Goal: Answer question/provide support

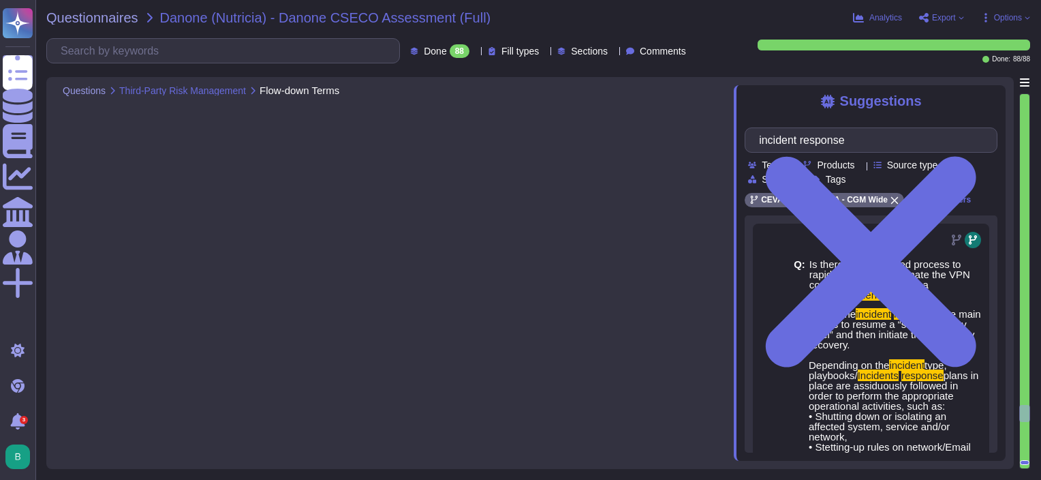
type textarea "All our contacts with IT suppliers include standard security requirements and c…"
type textarea "To be revised by [PERSON_NAME]; furthermore, such evidence may prove difficult …"
type textarea "We have a TPRM program (Third Party Risk Management) for which all our service …"
type textarea "We have identified and we maintain a complete inventory of all of our supplier …"
type textarea "If stated in the contract and if subcontractors exist for this service, the lis…"
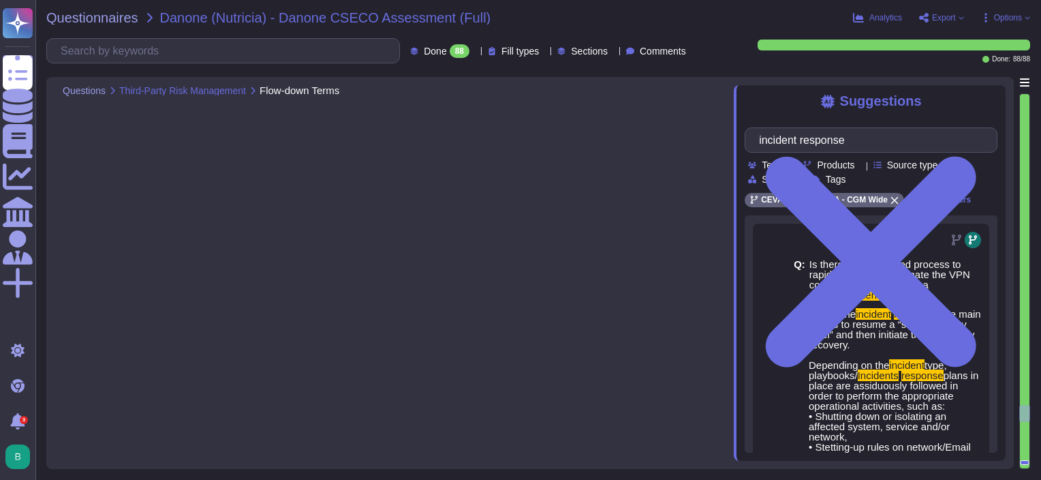
type textarea "CEVA is ISO 27001 certified, therefore we are audited on an annual frequency. C…"
type textarea "Commitment to be agreed on by the business."
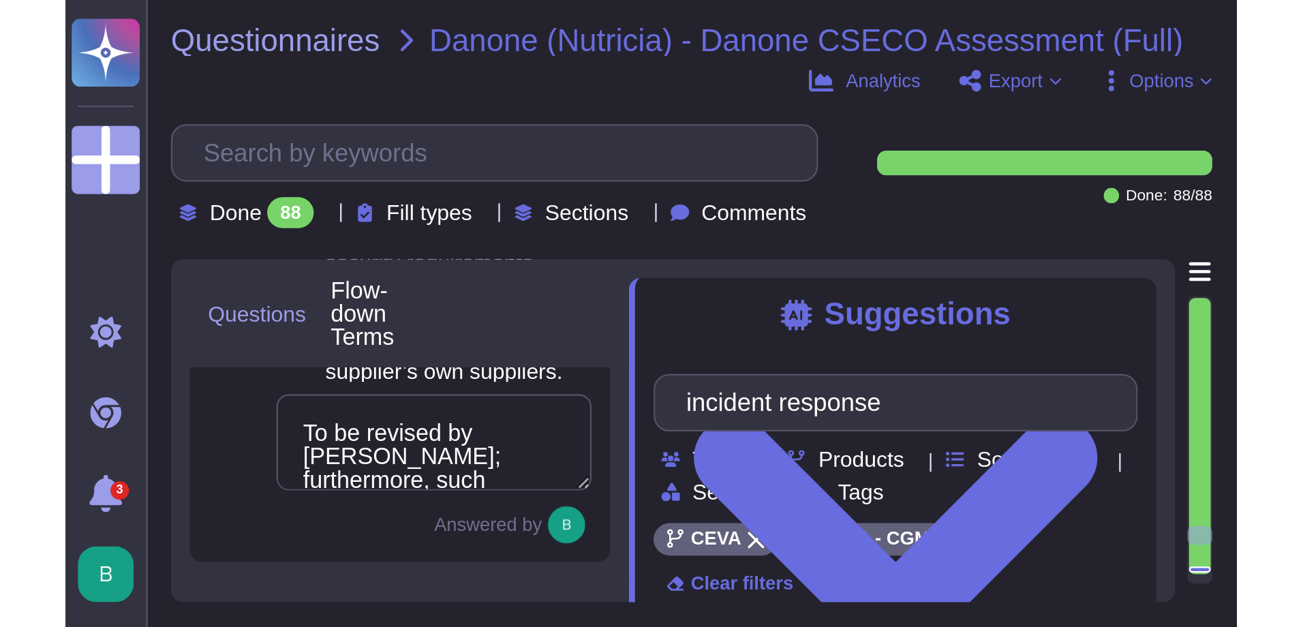
scroll to position [11128, 0]
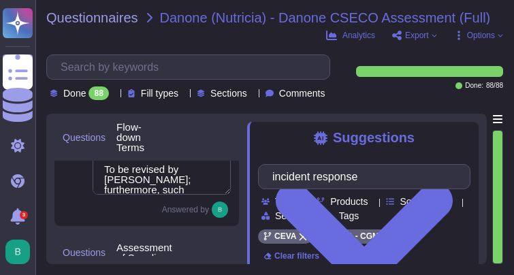
type textarea "CEVA is ISO 27001 certified, therefore we are audited on an annual frequency. C…"
type textarea "Commitment to be agreed on by the business."
type textarea "It must be stated in the contract. CMA CMG Group requires 2 -3 months notificat…"
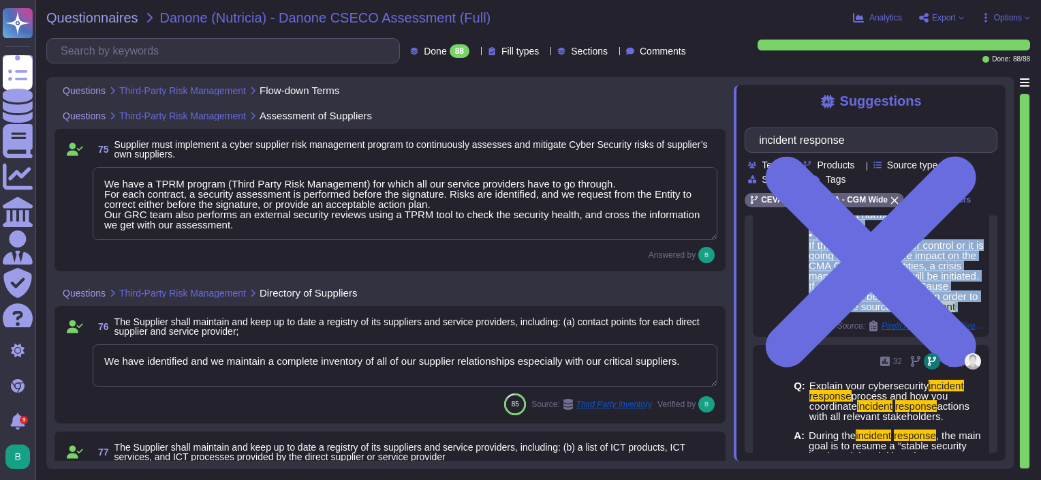
scroll to position [668, 0]
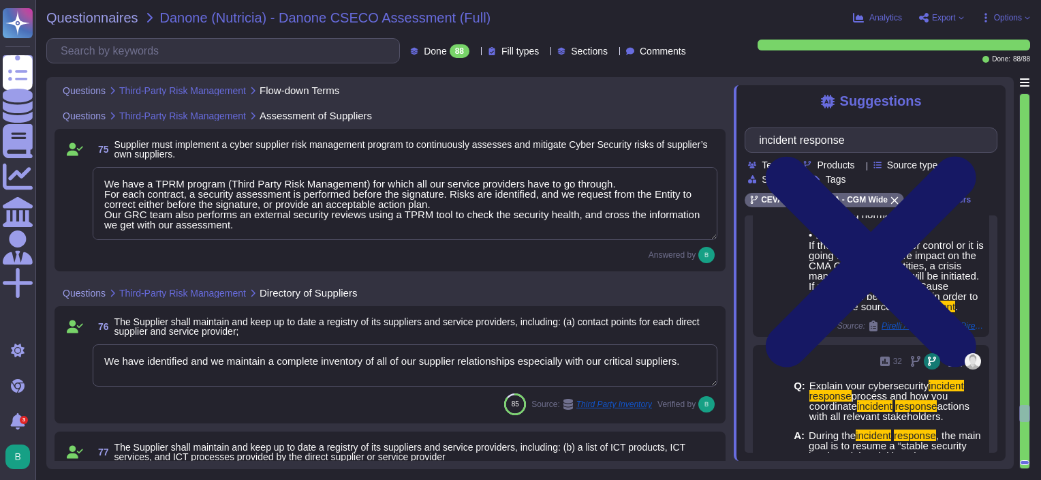
click at [987, 94] on icon at bounding box center [871, 261] width 253 height 337
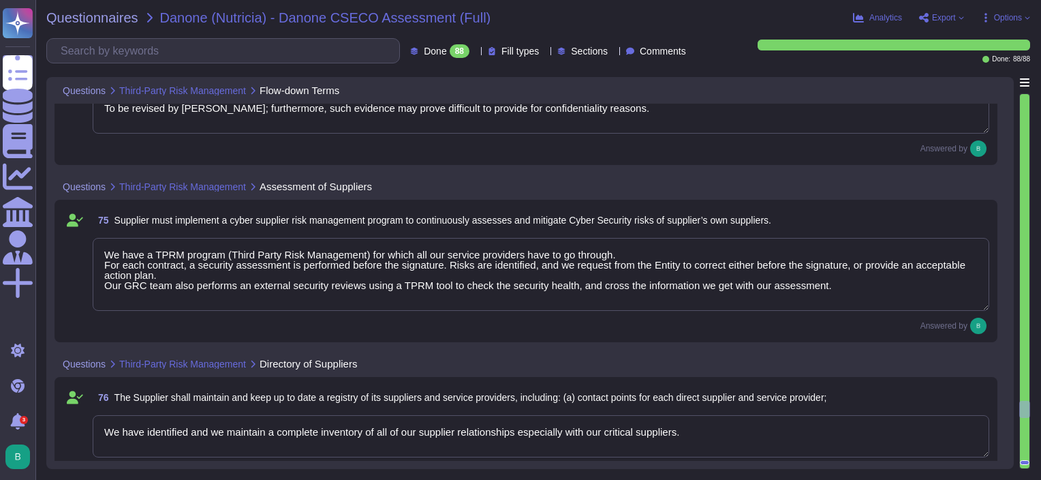
scroll to position [10991, 0]
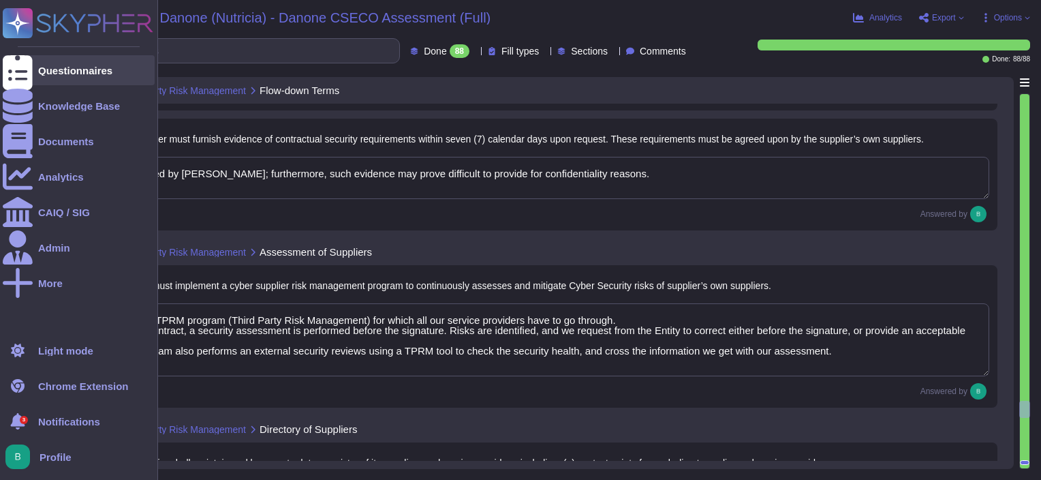
click at [46, 74] on div "Questionnaires" at bounding box center [75, 70] width 74 height 10
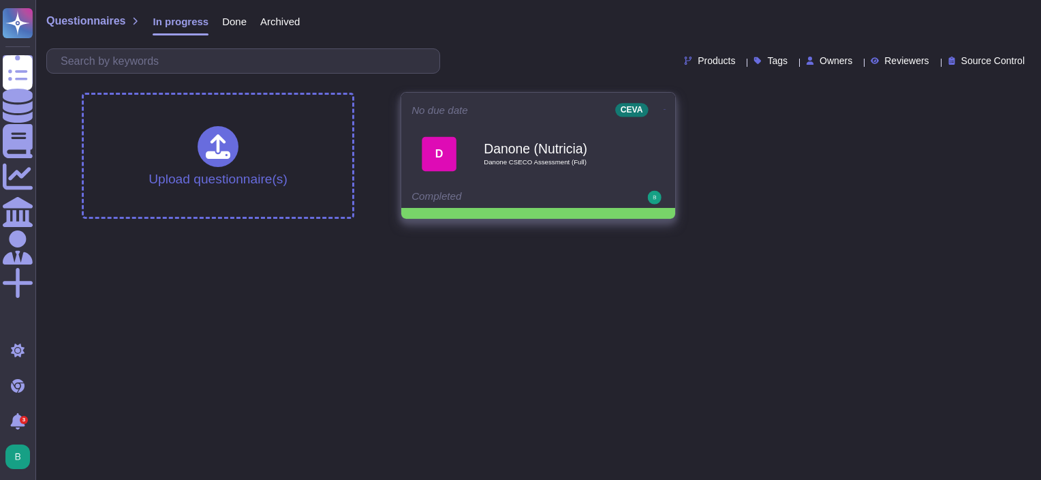
click at [664, 108] on icon at bounding box center [665, 109] width 3 height 3
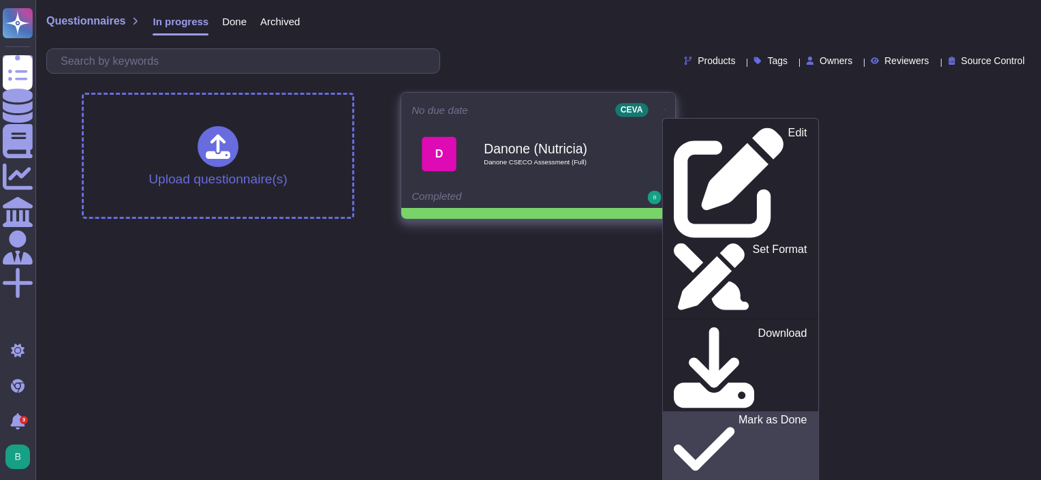
click at [739, 414] on p "Mark as Done" at bounding box center [773, 448] width 69 height 69
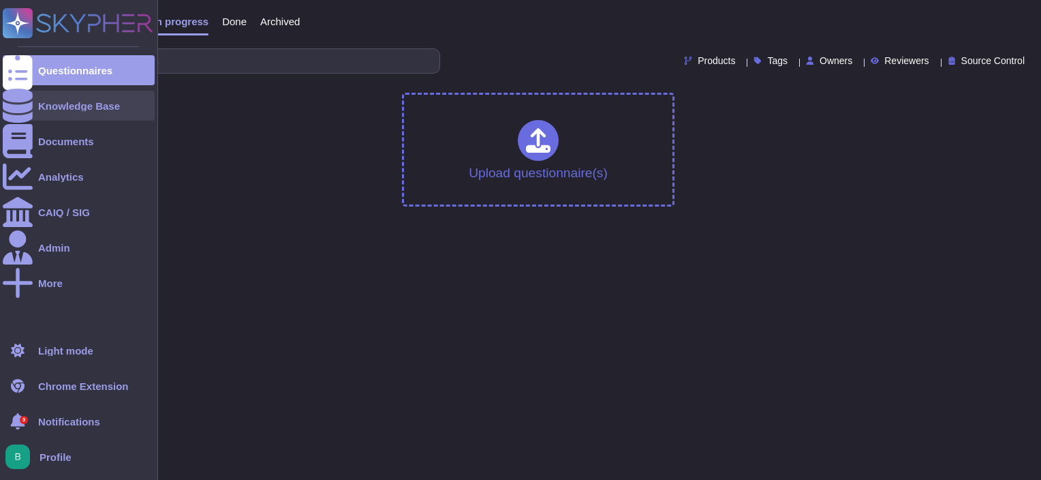
click at [14, 106] on icon at bounding box center [18, 106] width 30 height 34
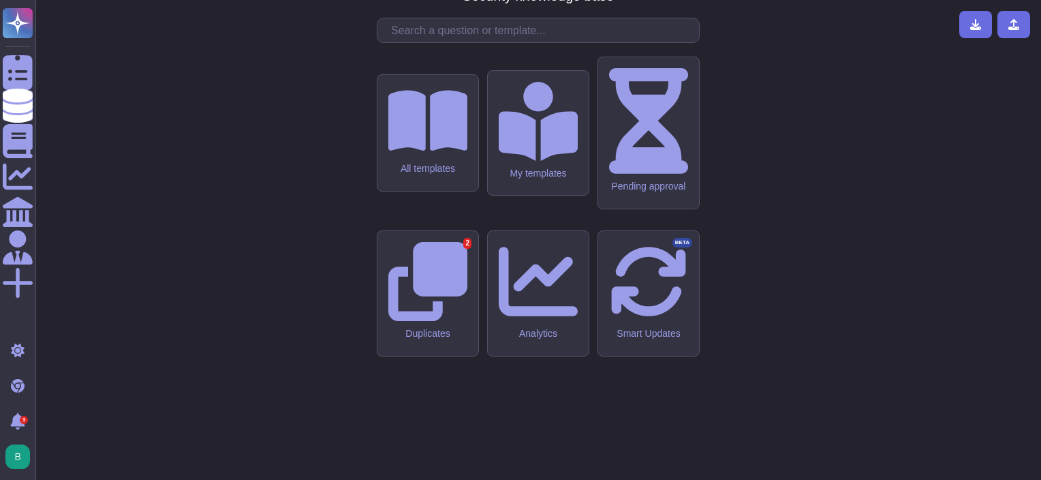
click at [513, 42] on input "text" at bounding box center [541, 30] width 315 height 24
click at [484, 42] on input "text" at bounding box center [541, 30] width 315 height 24
drag, startPoint x: 580, startPoint y: 147, endPoint x: 587, endPoint y: 144, distance: 7.6
click at [581, 42] on input "text" at bounding box center [541, 30] width 315 height 24
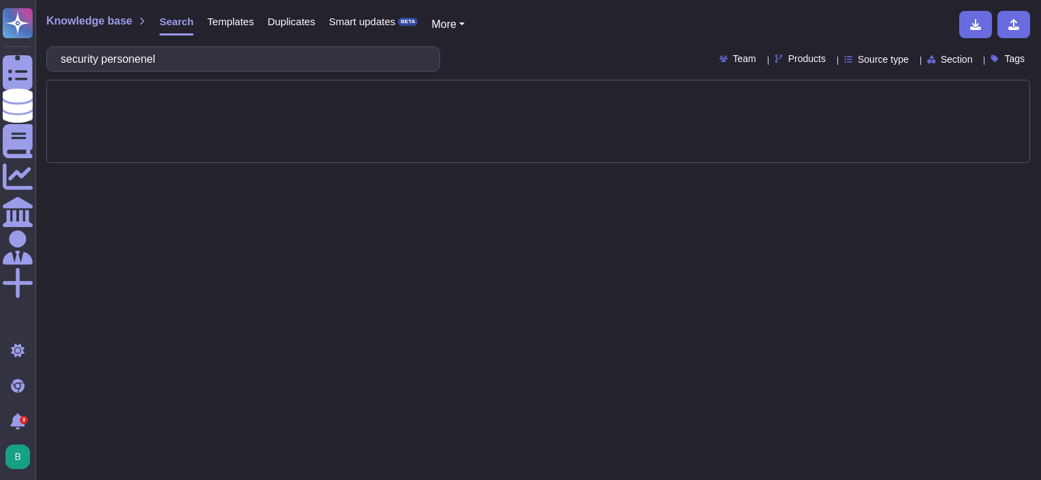
type input "security"
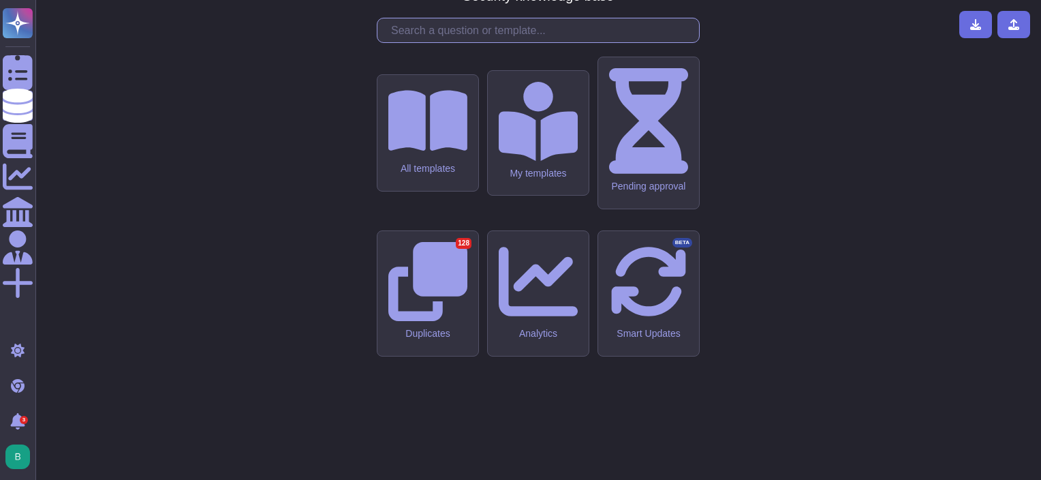
drag, startPoint x: 450, startPoint y: 151, endPoint x: 458, endPoint y: 163, distance: 13.8
click at [450, 42] on input "text" at bounding box center [541, 30] width 315 height 24
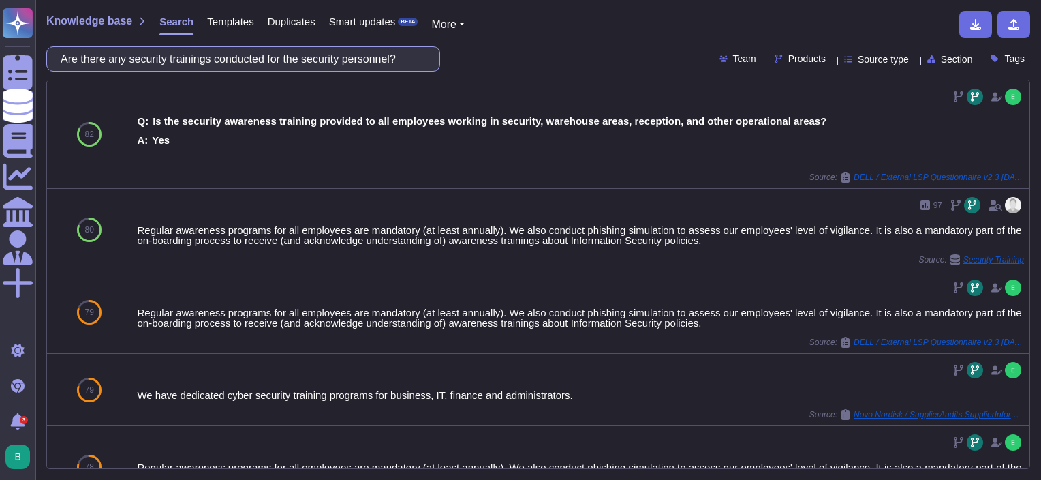
click at [284, 59] on input "Are there any security trainings conducted for the security personnel?" at bounding box center [240, 59] width 372 height 24
paste input "How do you ensure that only authorized people has access to the physcial enviro…"
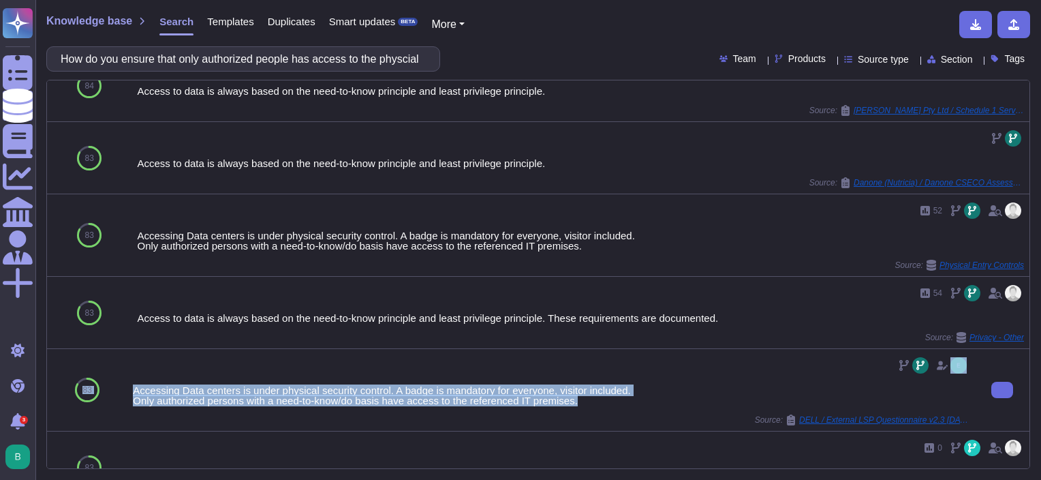
drag, startPoint x: 583, startPoint y: 400, endPoint x: 125, endPoint y: 388, distance: 458.0
click at [125, 388] on div "83 Accessing Data centers is under physical security control. A badge is mandat…" at bounding box center [538, 390] width 982 height 82
click at [238, 406] on div "Accessing Data centers is under physical security control. A badge is mandatory…" at bounding box center [551, 389] width 837 height 71
drag, startPoint x: 534, startPoint y: 398, endPoint x: 128, endPoint y: 390, distance: 406.2
click at [128, 390] on div "Accessing Data centers is under physical security control. A badge is mandatory…" at bounding box center [551, 390] width 848 height 82
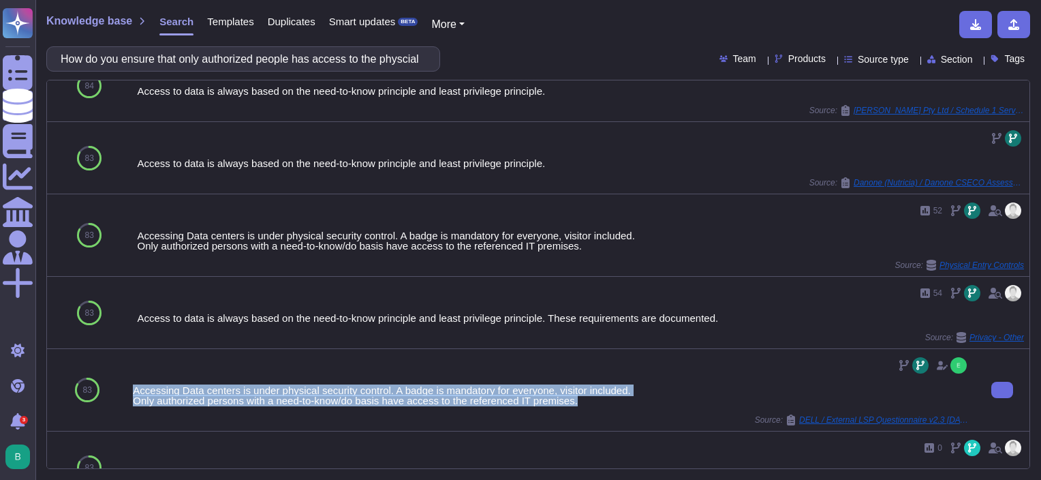
copy div "Accessing Data centers is under physical security control. A badge is mandatory…"
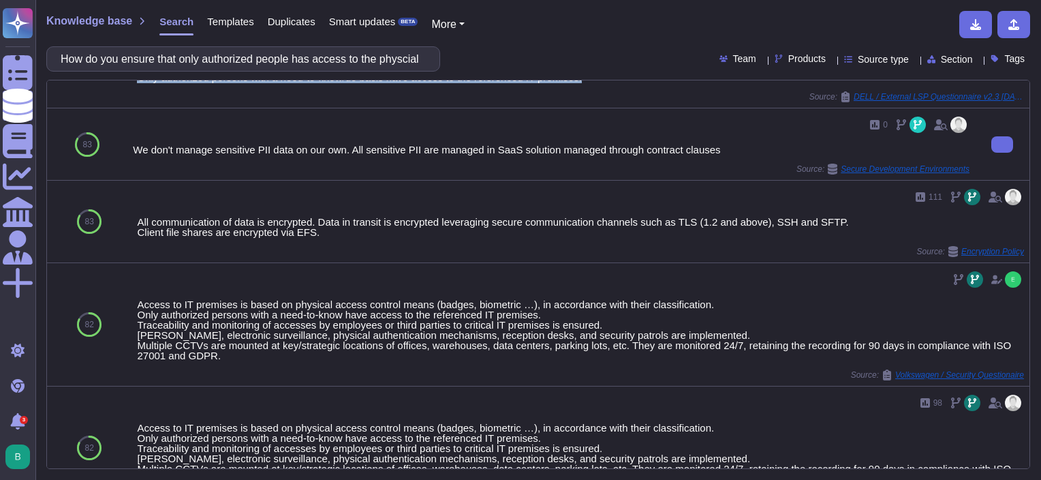
scroll to position [707, 0]
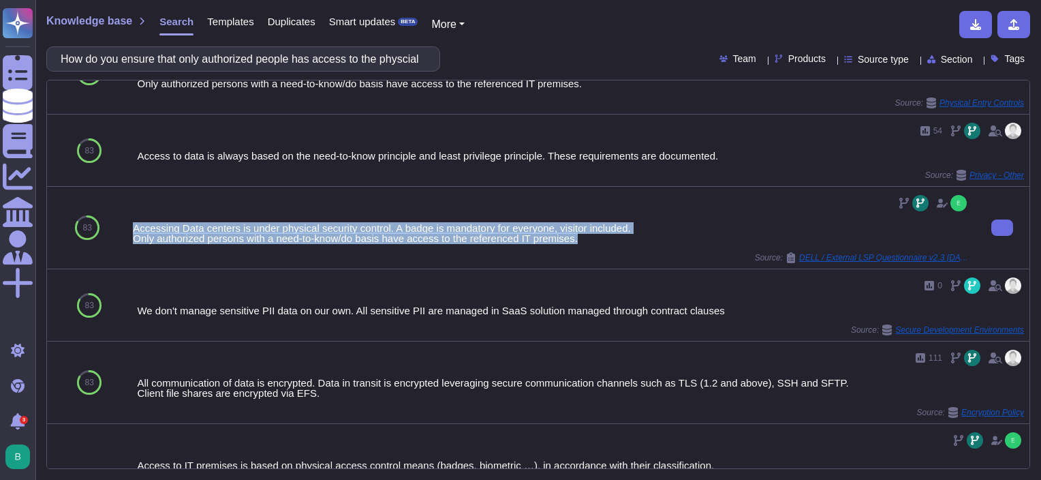
drag, startPoint x: 547, startPoint y: 207, endPoint x: 474, endPoint y: 172, distance: 81.1
click at [547, 207] on div at bounding box center [551, 203] width 837 height 22
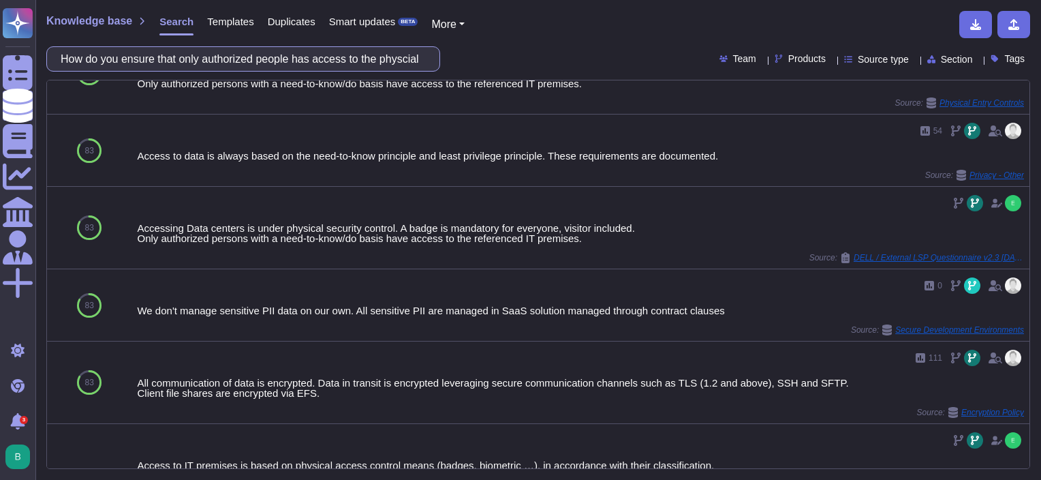
click at [223, 61] on input "How do you ensure that only authorized people has access to the physcial enviro…" at bounding box center [240, 59] width 372 height 24
click at [222, 61] on input "How do you ensure that only authorized people has access to the physcial enviro…" at bounding box center [240, 59] width 372 height 24
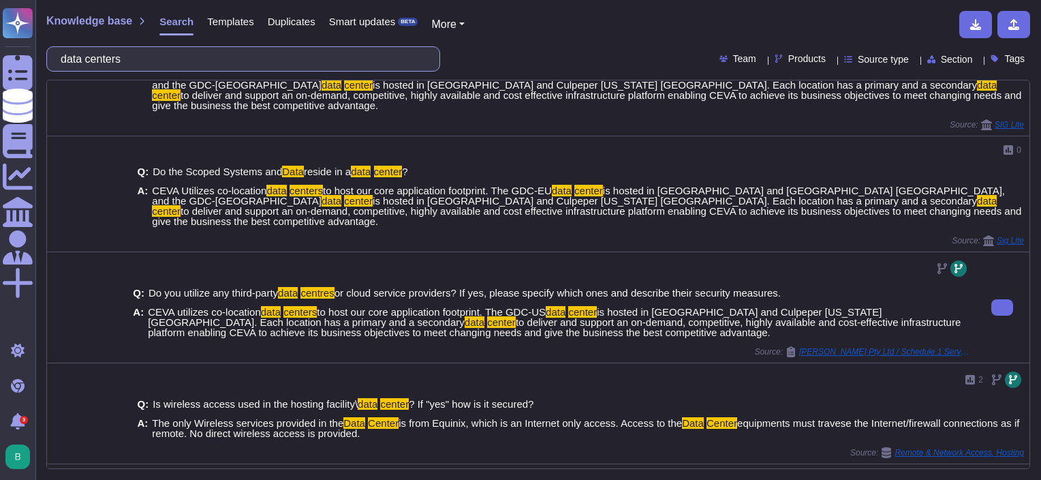
scroll to position [273, 0]
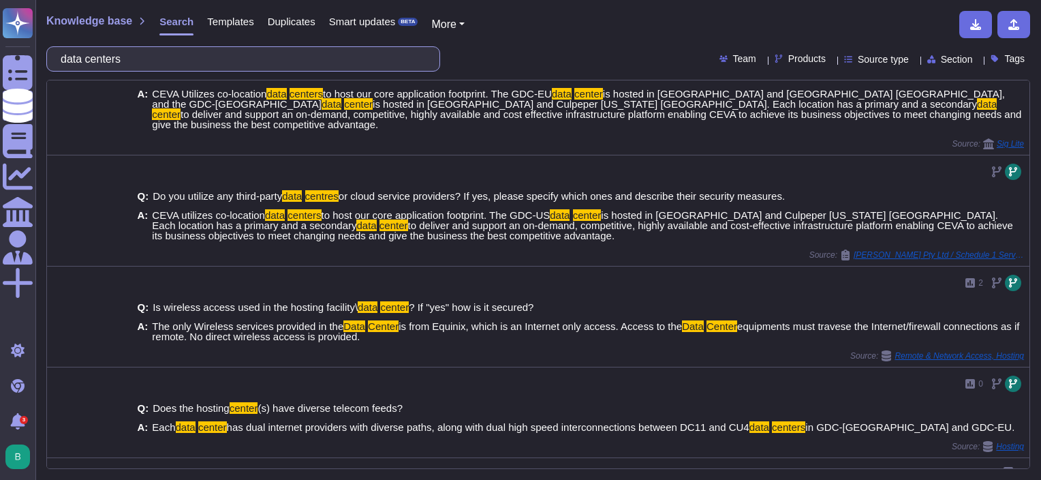
click at [136, 56] on input "data centers" at bounding box center [240, 59] width 372 height 24
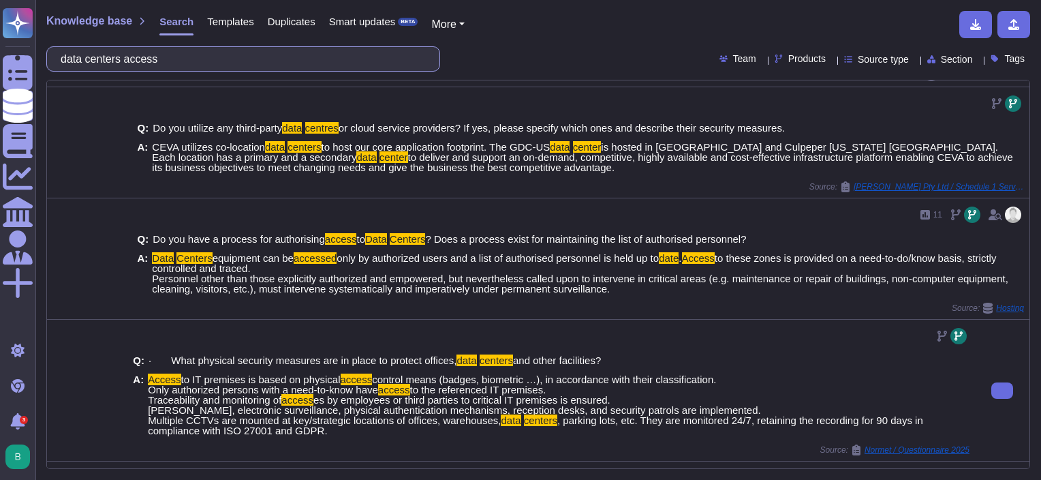
scroll to position [523, 0]
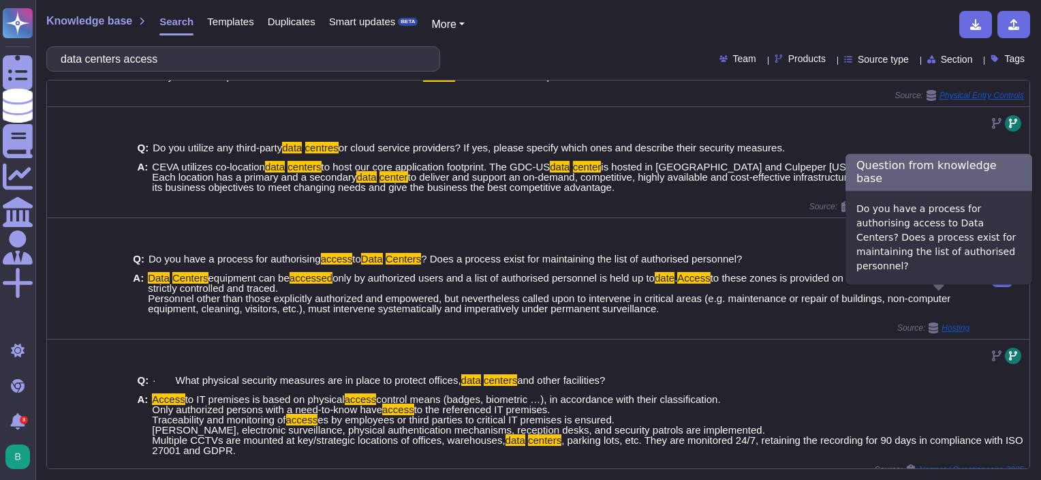
type input "data centers access"
click at [948, 324] on span "Hosting" at bounding box center [956, 328] width 28 height 8
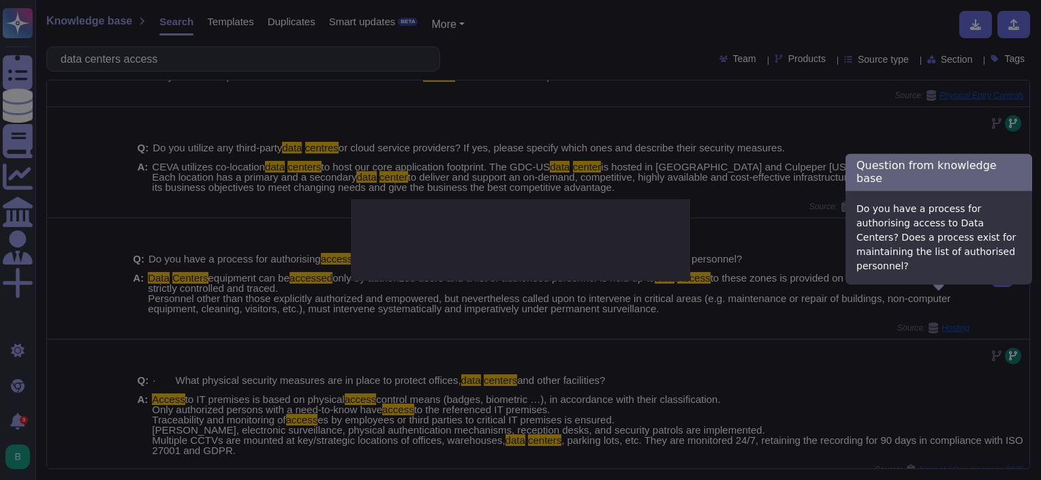
type textarea "Do you have a process for authorising access to Data Centers? Does a process ex…"
type textarea "Data Centers equipment can be accessed only by authorized users and a list of a…"
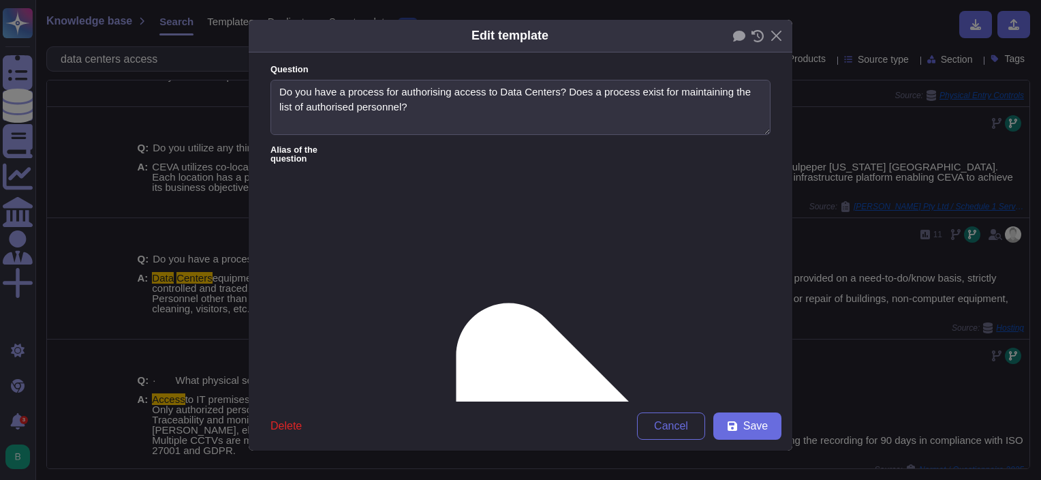
type textarea "Do you have a process for authorising access to Data Centers? Does a process ex…"
type textarea "Data Centers equipment can be accessed only by authorized users and a list of a…"
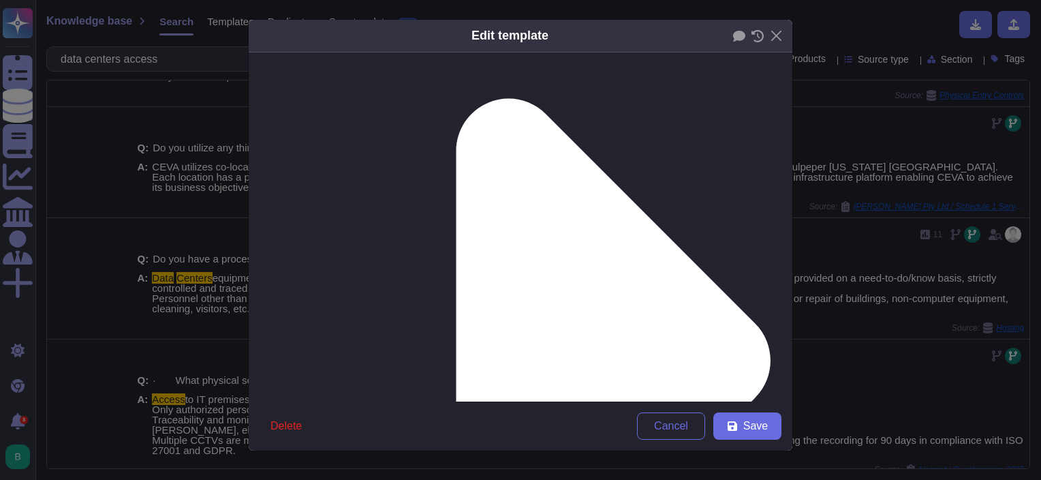
scroll to position [251, 0]
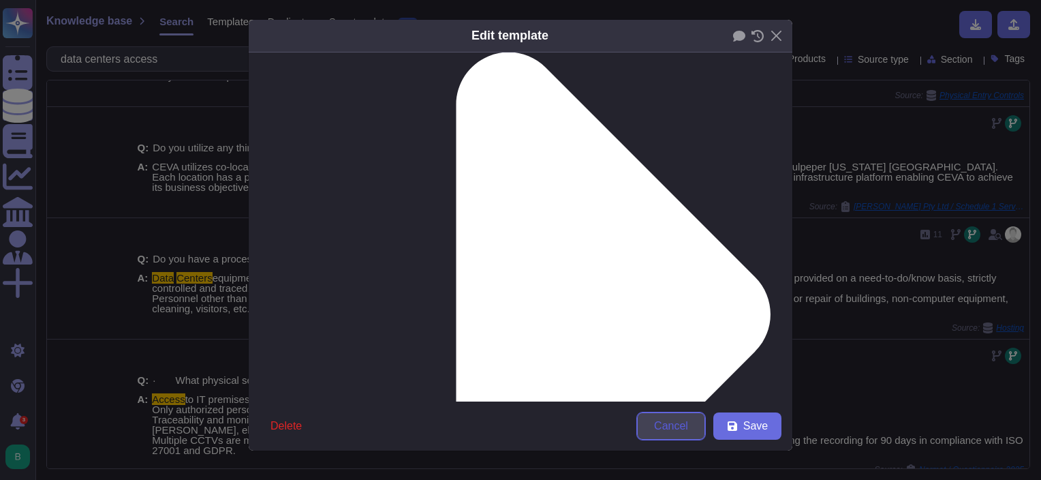
click at [678, 435] on button "Cancel" at bounding box center [671, 425] width 68 height 27
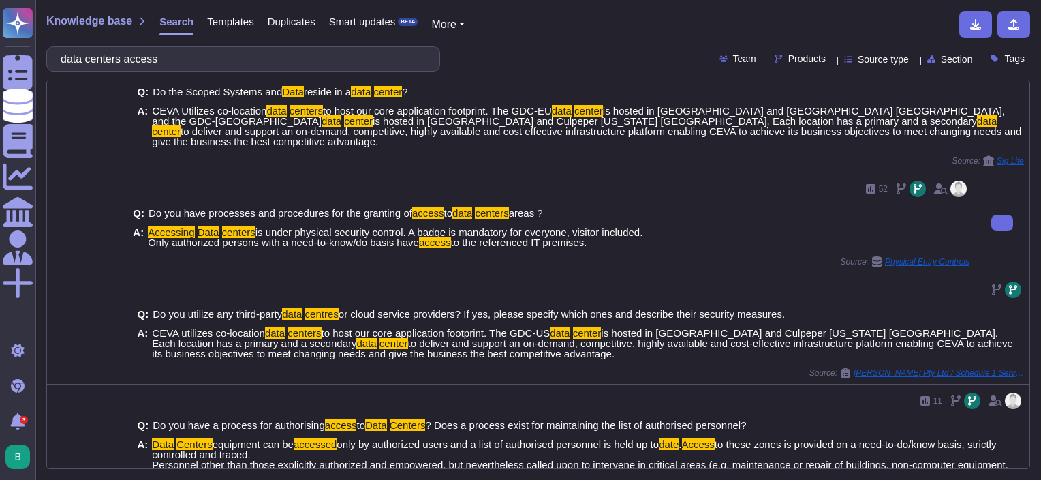
scroll to position [341, 0]
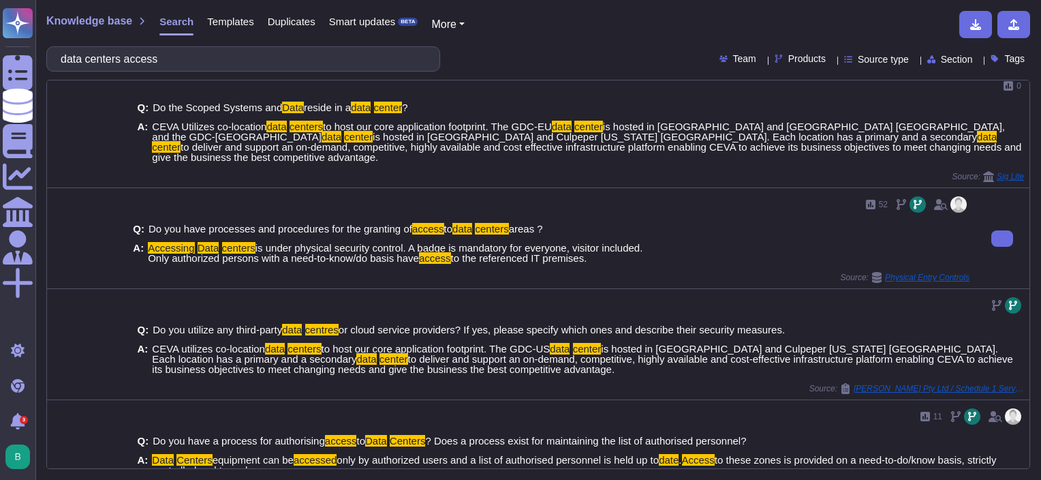
click at [919, 273] on span "Physical Entry Controls" at bounding box center [927, 277] width 84 height 8
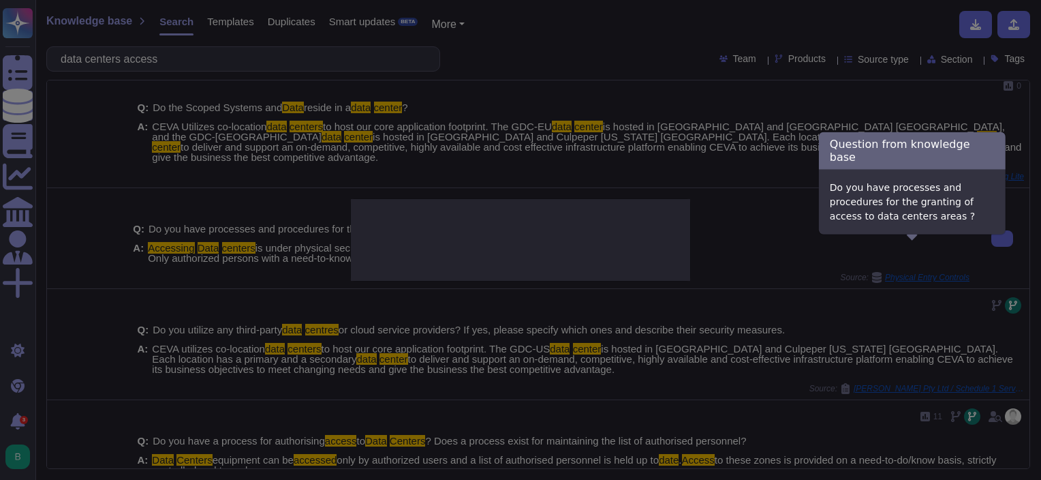
type textarea "Do you have processes and procedures for the granting of access to data centers…"
type textarea "Accessing Data centers is under physical security control. A badge is mandatory…"
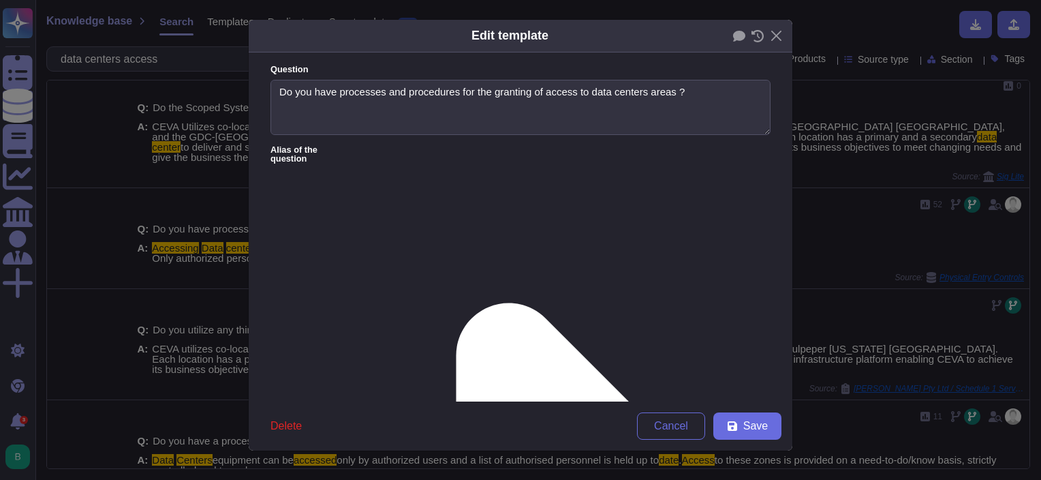
type textarea "Do you have processes and procedures for the granting of access to data centers…"
type textarea "Accessing Data centers is under physical security control. A badge is mandatory…"
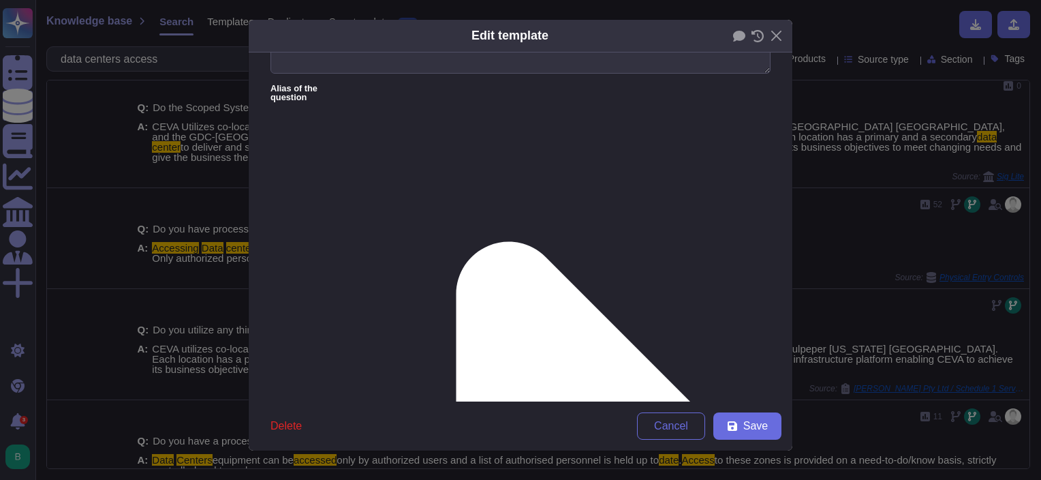
scroll to position [0, 0]
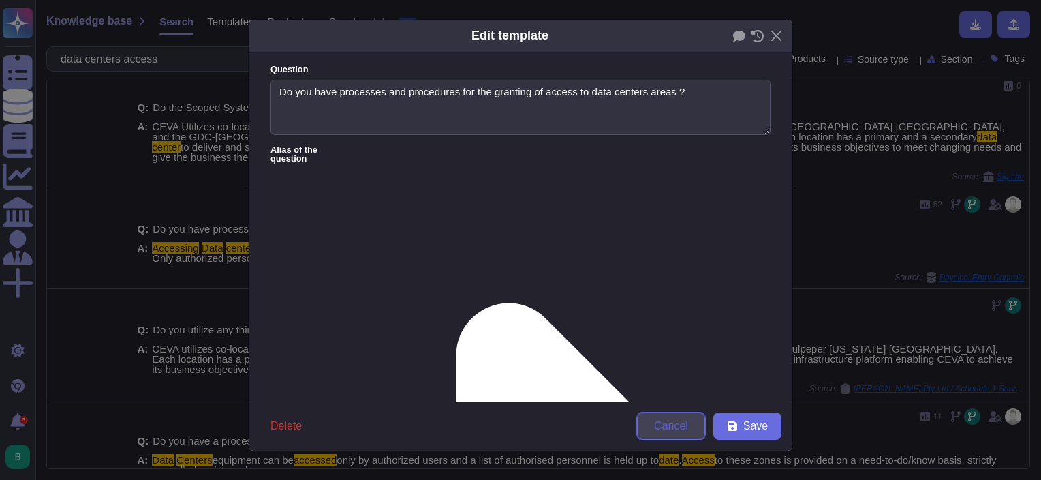
click at [668, 424] on span "Cancel" at bounding box center [671, 425] width 34 height 11
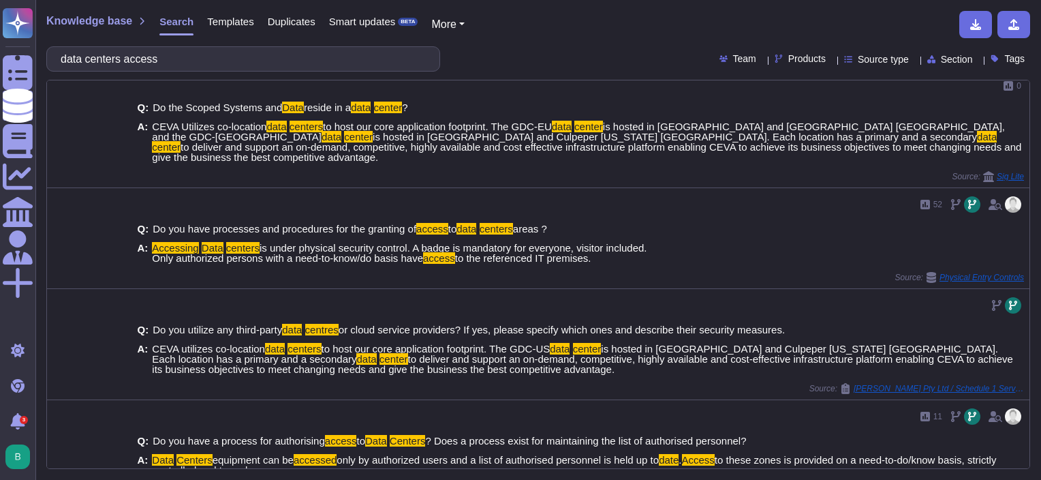
click at [231, 74] on div "Knowledge base Search Templates Duplicates Smart updates BETA More data centers…" at bounding box center [538, 240] width 1006 height 480
click at [230, 59] on input "data centers access" at bounding box center [240, 59] width 372 height 24
paste input "How are the changes managed for an It Application ?"
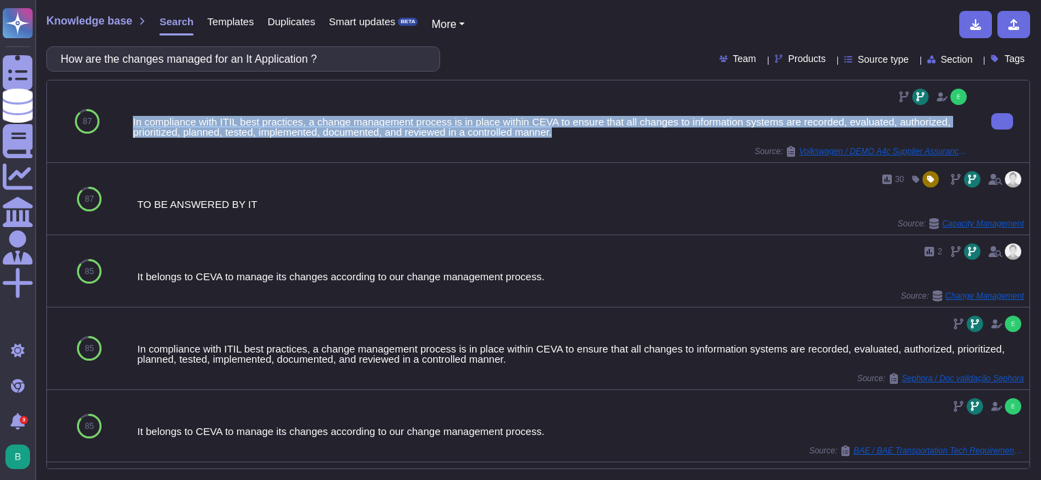
drag, startPoint x: 565, startPoint y: 135, endPoint x: 131, endPoint y: 122, distance: 434.2
click at [131, 122] on div "In compliance with ITIL best practices, a change management process is in place…" at bounding box center [551, 121] width 848 height 82
copy div "In compliance with ITIL best practices, a change management process is in place…"
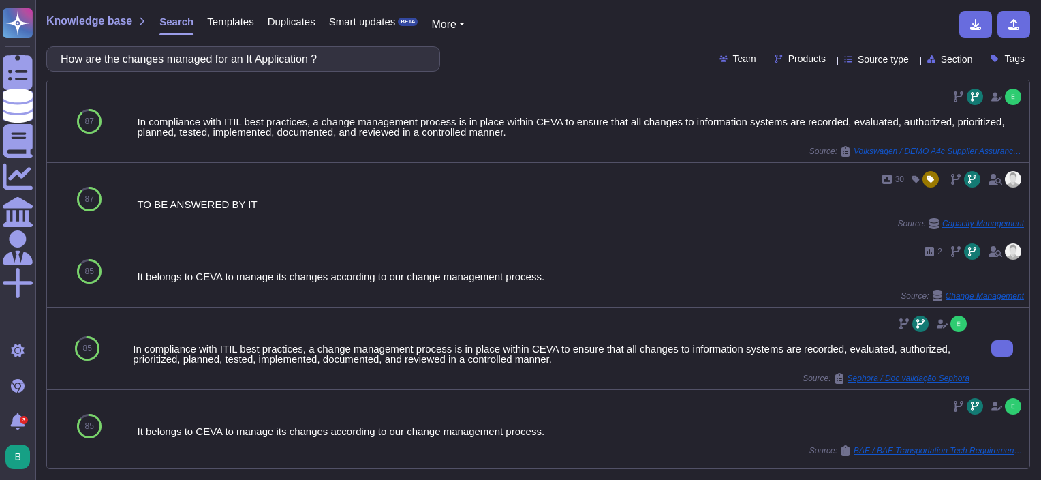
click at [311, 325] on div at bounding box center [551, 324] width 837 height 22
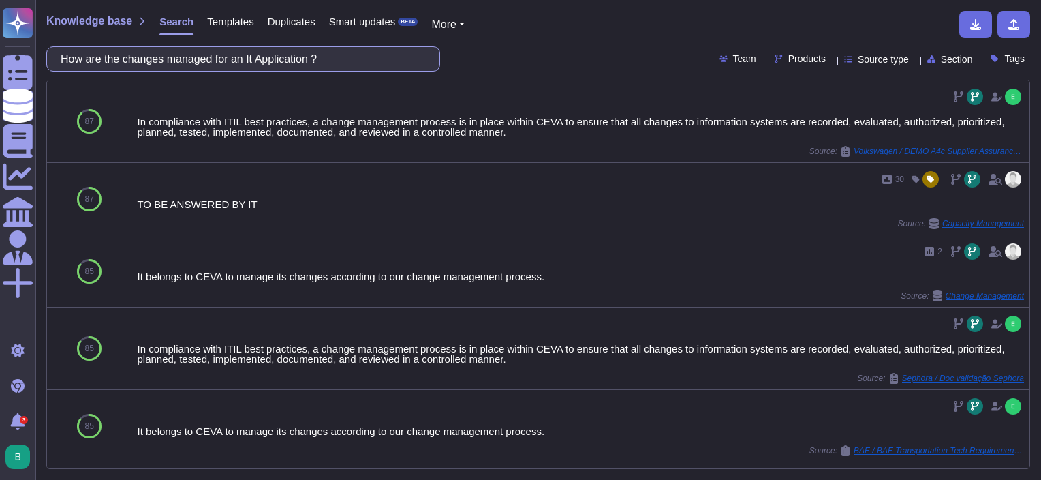
click at [337, 57] on input "How are the changes managed for an It Application ?" at bounding box center [240, 59] width 372 height 24
paste input "DO you ensure the developer role is different from the person who approves or i…"
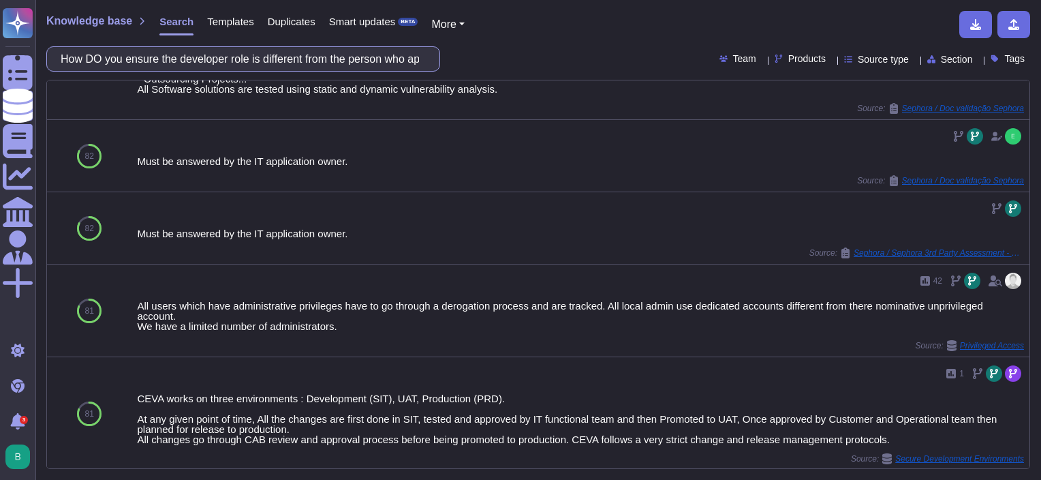
click at [211, 68] on input "How DO you ensure the developer role is different from the person who approves …" at bounding box center [240, 59] width 372 height 24
click at [210, 67] on input "How DO you ensure the developer role is different from the person who approves …" at bounding box center [240, 59] width 372 height 24
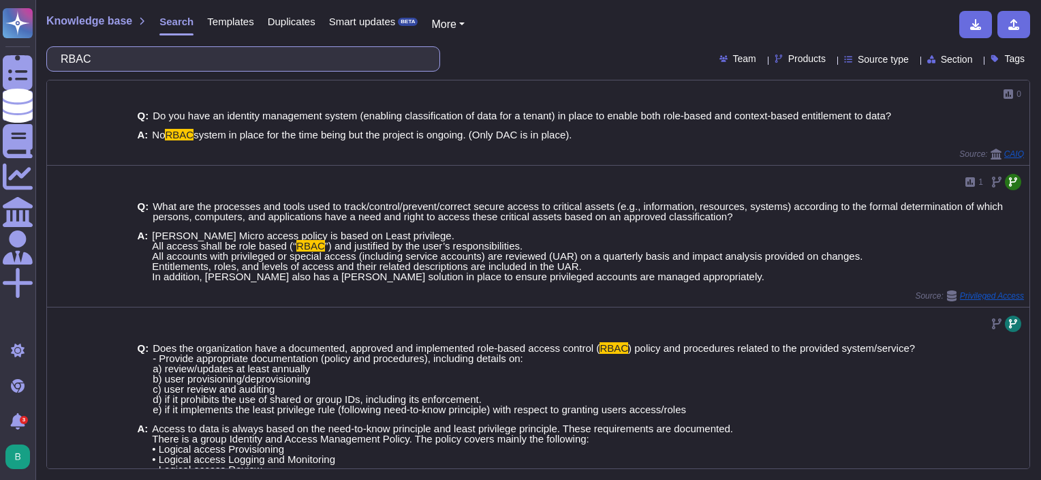
click at [187, 60] on input "RBAC" at bounding box center [240, 59] width 372 height 24
paste input "How often is your BCP/DRP reviewed and updated?"
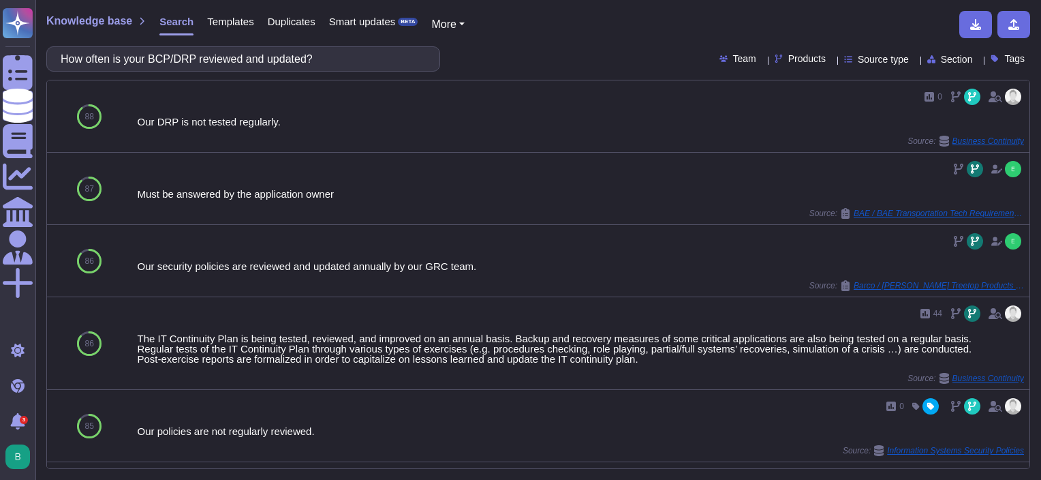
click at [807, 61] on div "Products" at bounding box center [803, 59] width 57 height 10
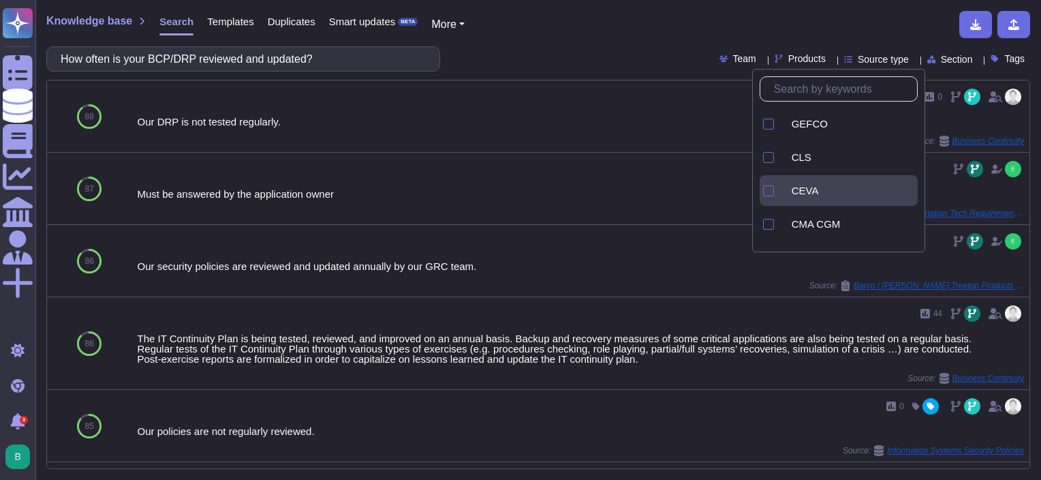
click at [792, 191] on icon at bounding box center [958, 365] width 349 height 349
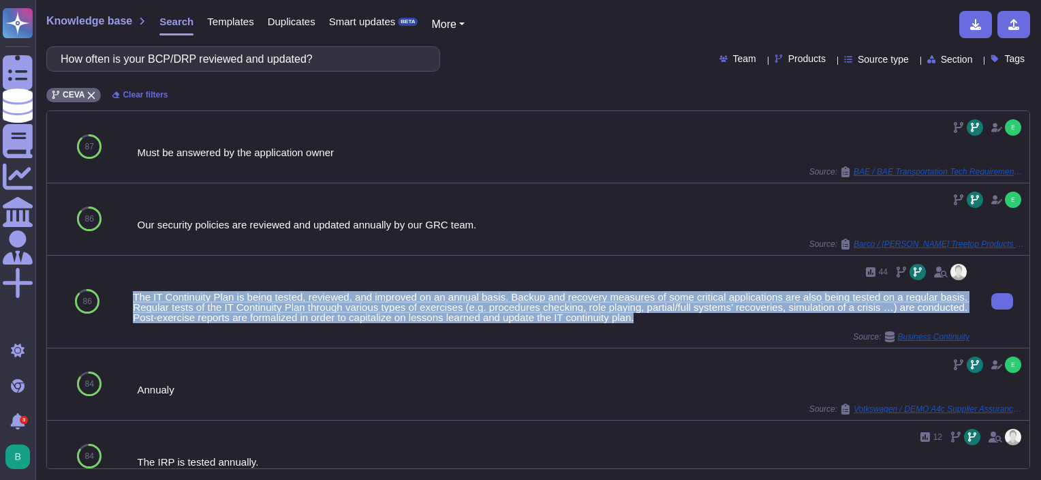
drag, startPoint x: 670, startPoint y: 315, endPoint x: 131, endPoint y: 296, distance: 539.3
click at [131, 296] on div "44 The IT Continuity Plan is being tested, reviewed, and improved on an annual …" at bounding box center [551, 302] width 848 height 92
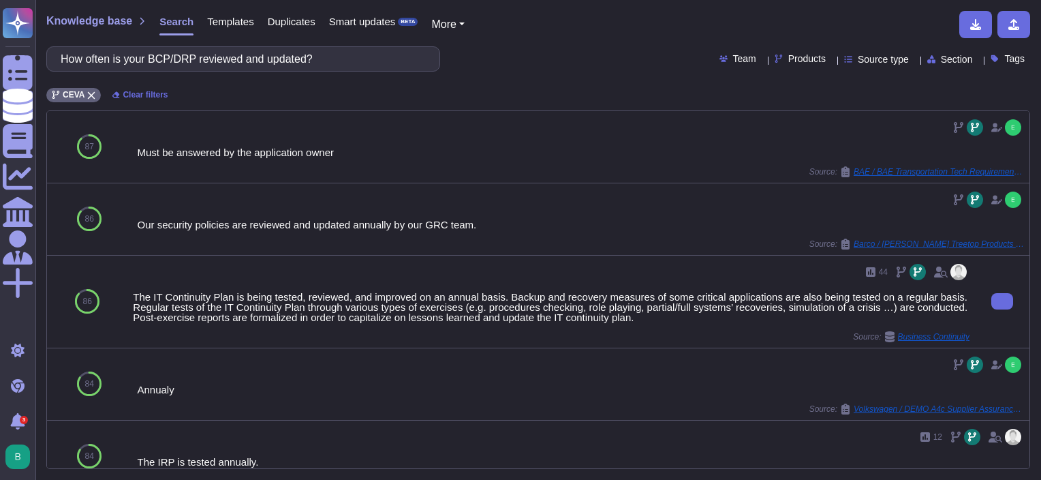
click at [398, 338] on div "Source: Business Continuity" at bounding box center [551, 336] width 837 height 11
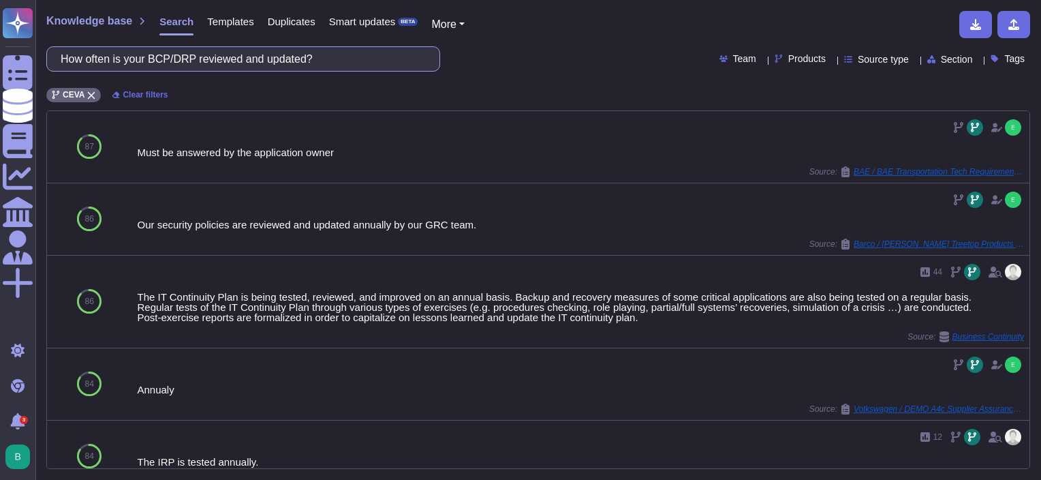
click at [201, 52] on input "How often is your BCP/DRP reviewed and updated?" at bounding box center [240, 59] width 372 height 24
paste input "ave you conducted any business impact analyses (BIAs) to identify critical busi…"
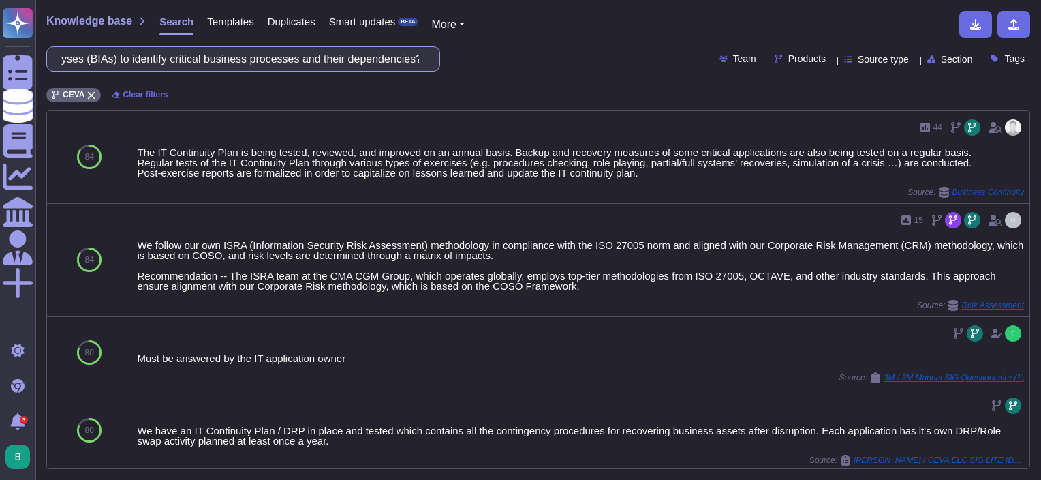
click at [256, 65] on input "Have you conducted any business impact analyses (BIAs) to identify critical bus…" at bounding box center [240, 59] width 372 height 24
click at [255, 65] on input "Have you conducted any business impact analyses (BIAs) to identify critical bus…" at bounding box center [240, 59] width 372 height 24
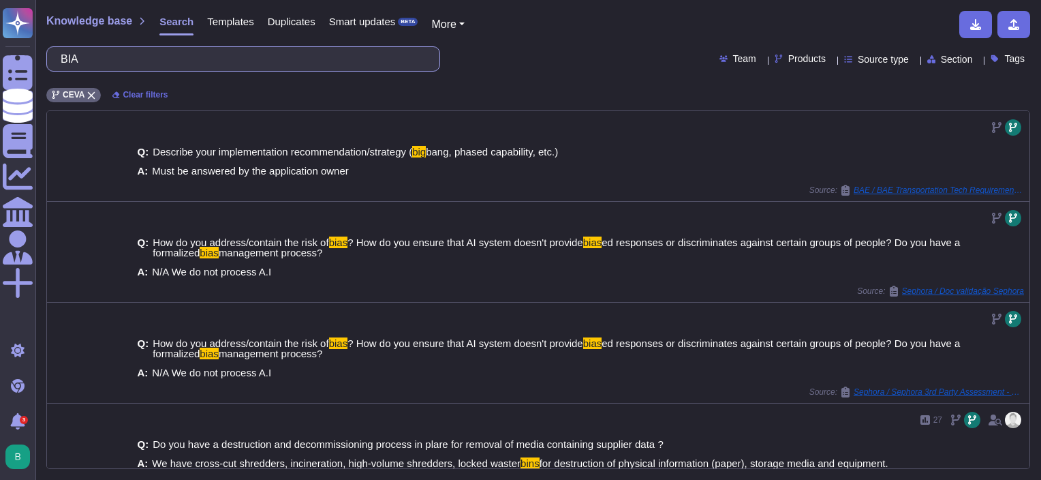
drag, startPoint x: 164, startPoint y: 53, endPoint x: 50, endPoint y: 50, distance: 113.8
click at [51, 49] on div "BIA" at bounding box center [243, 58] width 394 height 25
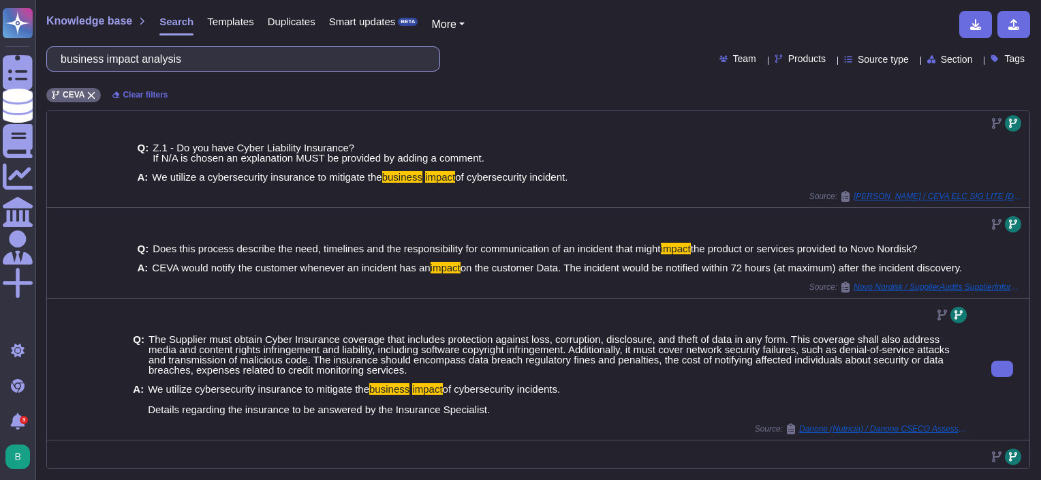
scroll to position [437, 0]
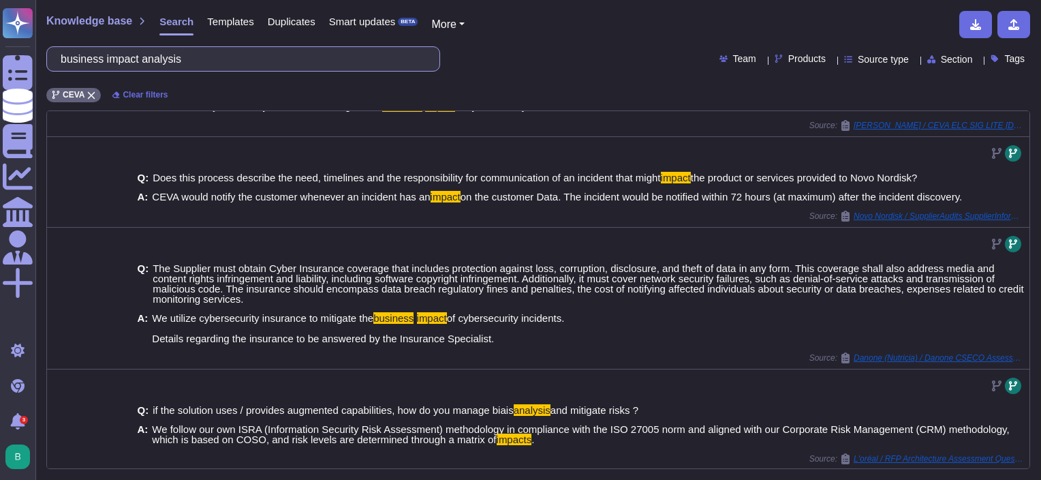
click at [250, 60] on input "business impact analysis" at bounding box center [240, 59] width 372 height 24
paste input "Do you have specific procedures for communicating with your customers during a …"
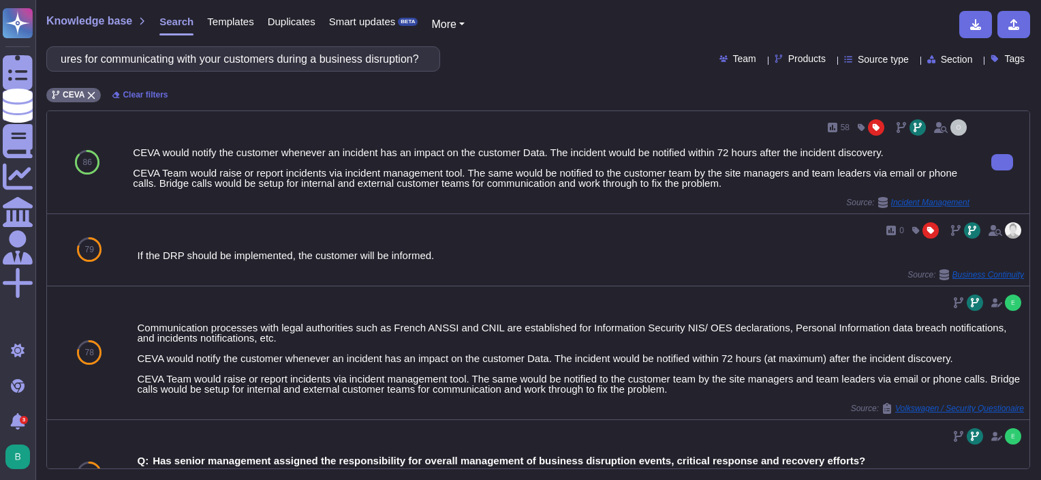
scroll to position [0, 0]
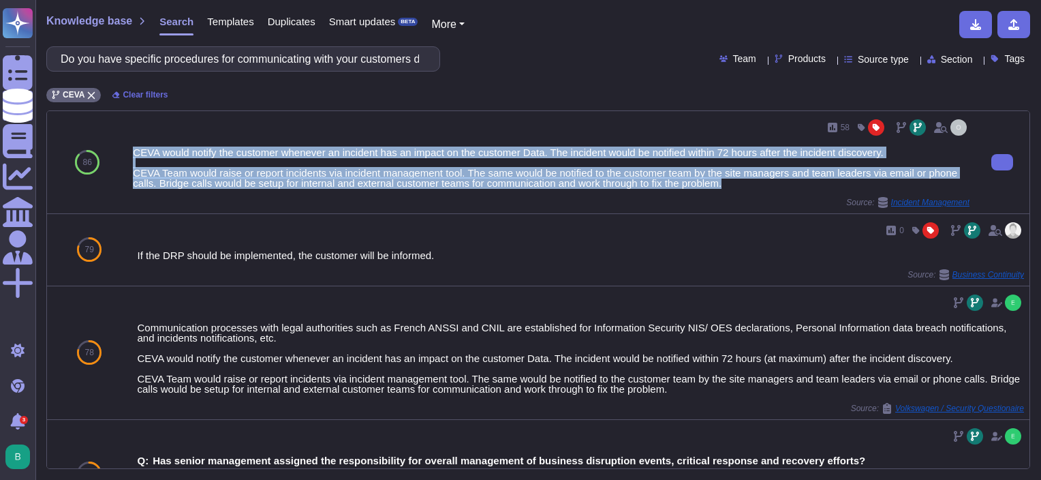
drag, startPoint x: 132, startPoint y: 151, endPoint x: 730, endPoint y: 187, distance: 599.3
click at [730, 187] on div "CEVA would notify the customer whenever an incident has an impact on the custom…" at bounding box center [551, 167] width 837 height 41
copy div "CEVA would notify the customer whenever an incident has an impact on the custom…"
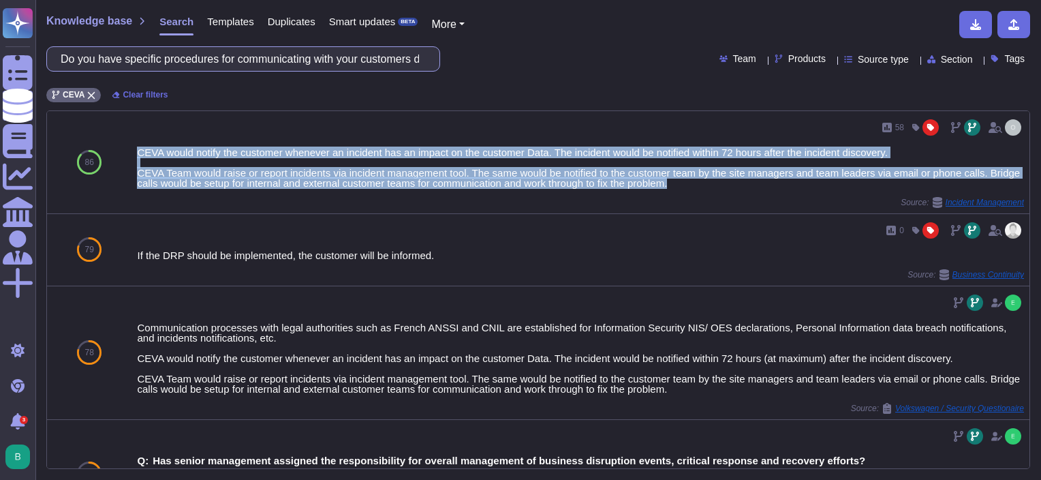
click at [245, 63] on input "Do you have specific procedures for communicating with your customers during a …" at bounding box center [240, 59] width 372 height 24
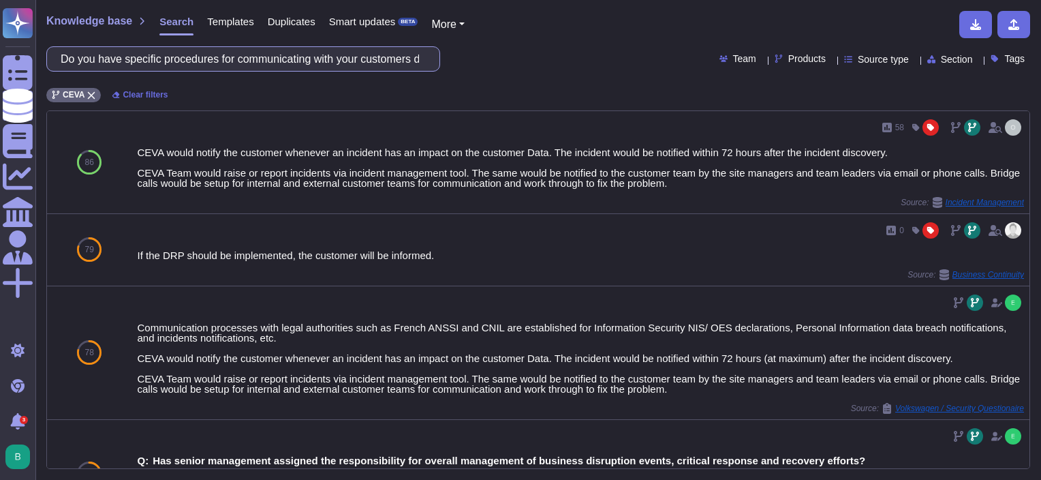
click at [244, 63] on input "Do you have specific procedures for communicating with your customers during a …" at bounding box center [240, 59] width 372 height 24
paste input "network segmentation, intrusion detection/prevention systems, anti-malware solu…"
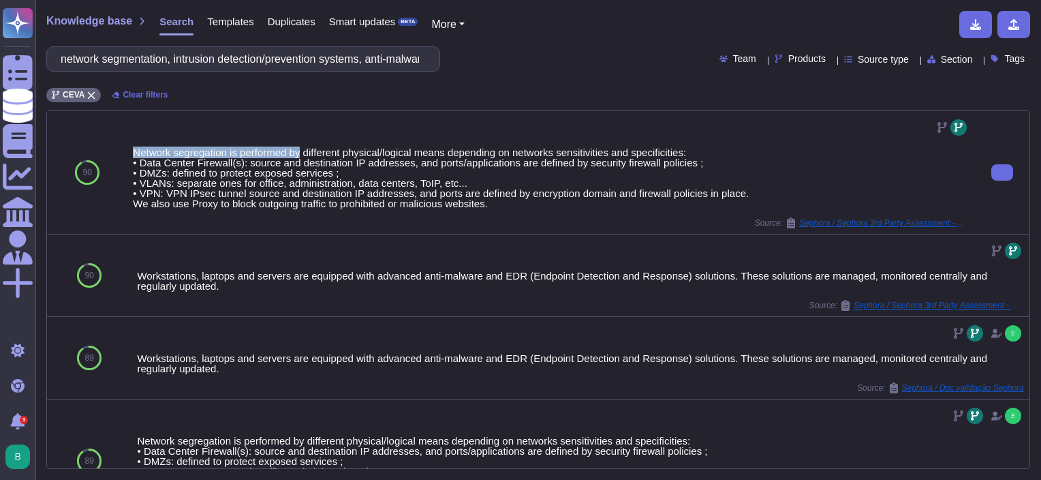
drag, startPoint x: 134, startPoint y: 149, endPoint x: 303, endPoint y: 151, distance: 169.0
click at [299, 153] on div "Network segregation is performed by different physical/logical means depending …" at bounding box center [551, 177] width 837 height 61
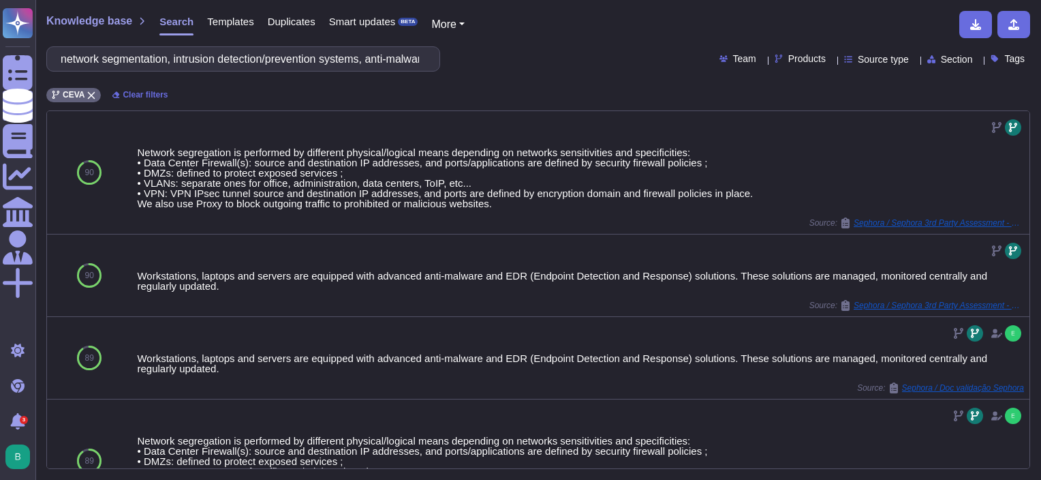
click at [801, 61] on span "Products" at bounding box center [806, 59] width 37 height 10
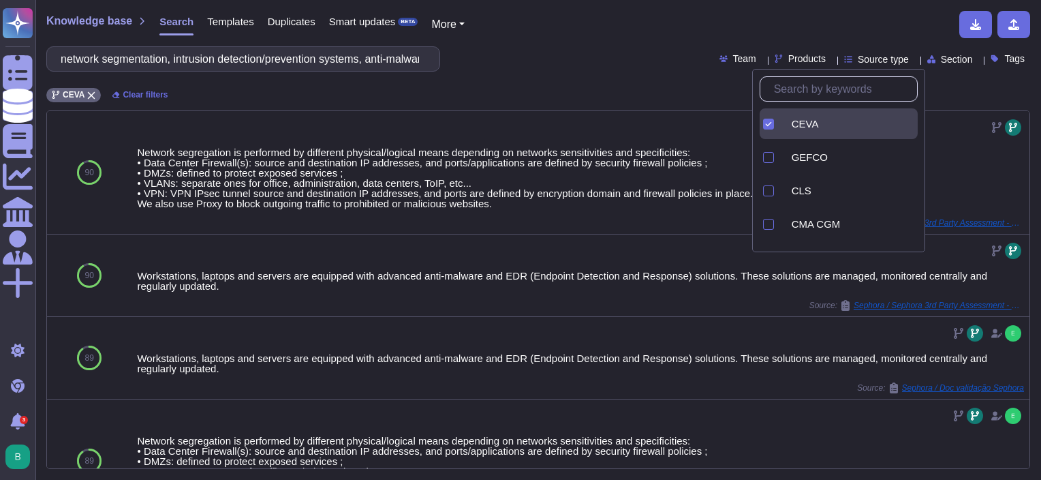
click at [671, 107] on div "Knowledge base Search Templates Duplicates Smart updates BETA More network segm…" at bounding box center [538, 240] width 1006 height 480
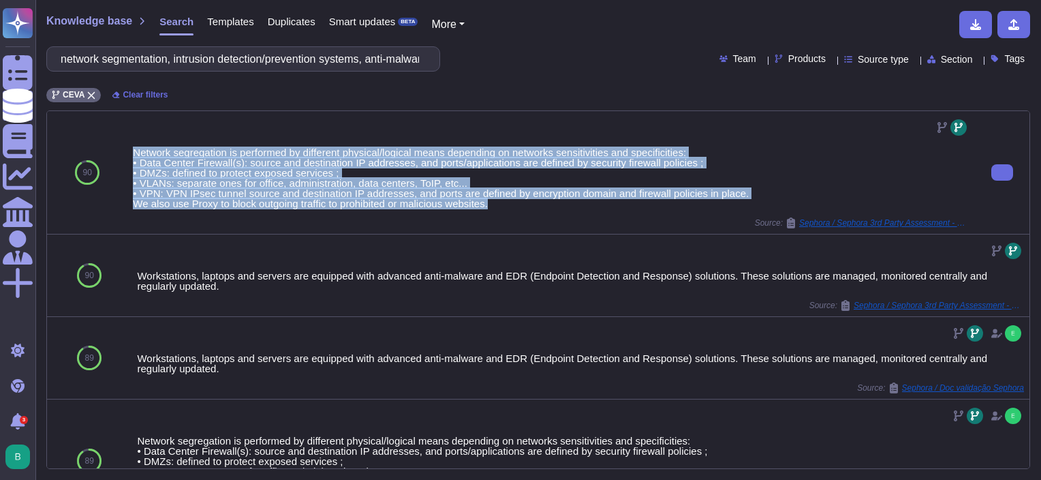
drag, startPoint x: 135, startPoint y: 149, endPoint x: 493, endPoint y: 209, distance: 363.4
click at [493, 209] on div "Network segregation is performed by different physical/logical means depending …" at bounding box center [551, 173] width 837 height 112
click at [292, 161] on div "Network segregation is performed by different physical/logical means depending …" at bounding box center [551, 177] width 837 height 61
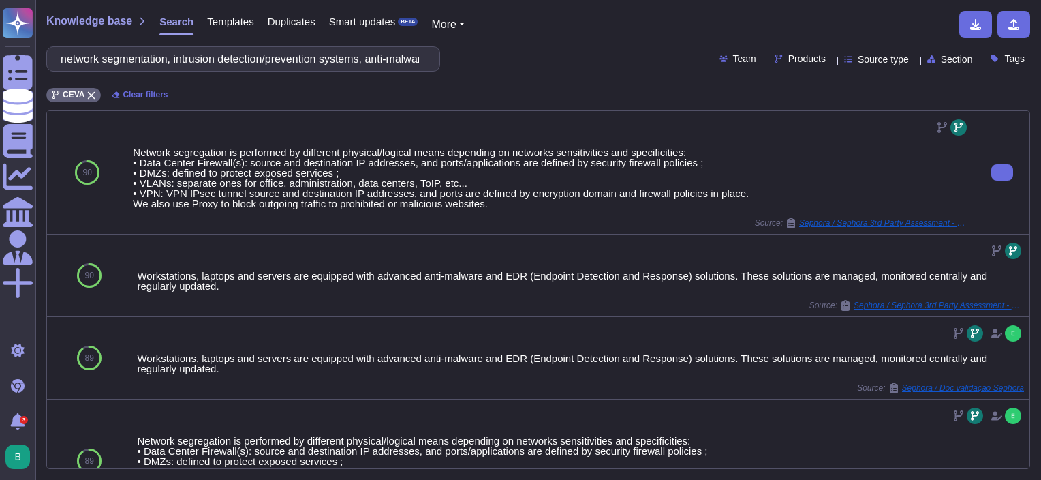
click at [119, 151] on div "90" at bounding box center [87, 172] width 80 height 123
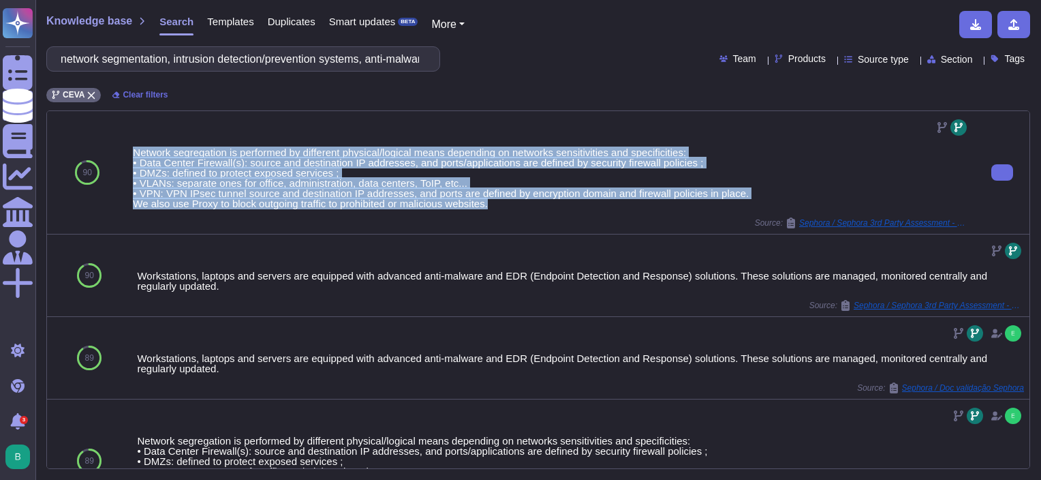
drag, startPoint x: 138, startPoint y: 149, endPoint x: 626, endPoint y: 203, distance: 490.8
click at [627, 204] on div "Network segregation is performed by different physical/logical means depending …" at bounding box center [551, 177] width 837 height 61
copy div "Network segregation is performed by different physical/logical means depending …"
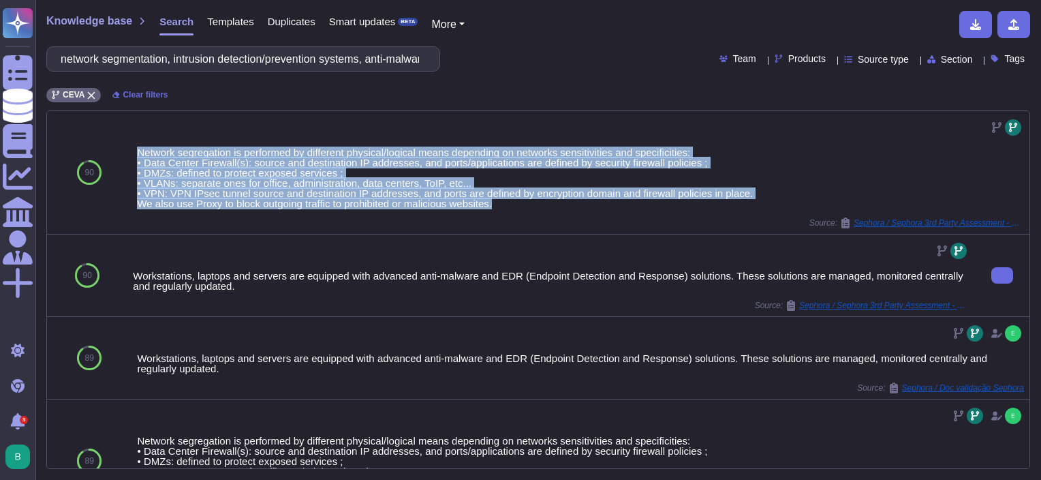
click at [228, 236] on div "Workstations, laptops and servers are equipped with advanced anti-malware and E…" at bounding box center [551, 275] width 848 height 82
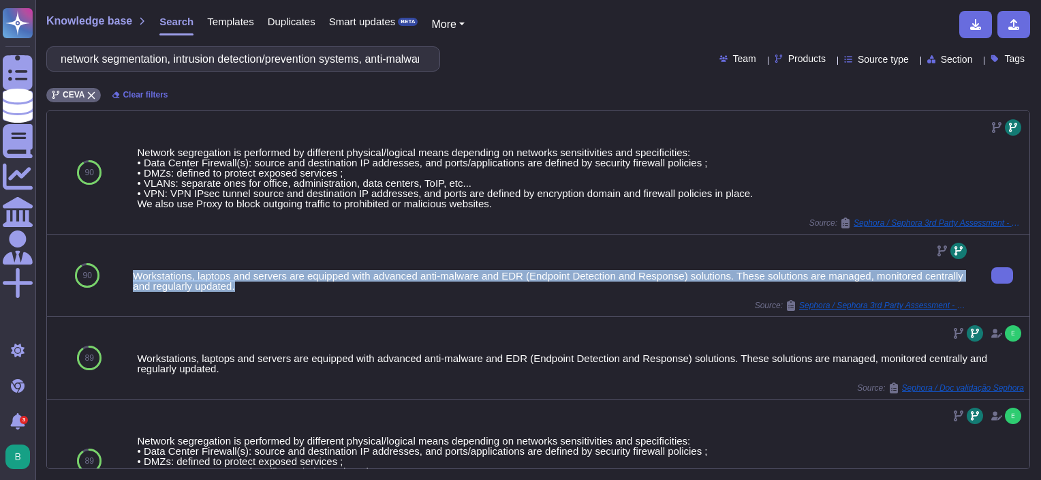
drag, startPoint x: 236, startPoint y: 288, endPoint x: 131, endPoint y: 273, distance: 106.6
click at [131, 273] on div "Workstations, laptops and servers are equipped with advanced anti-malware and E…" at bounding box center [551, 275] width 848 height 82
copy div "Workstations, laptops and servers are equipped with advanced anti-malware and E…"
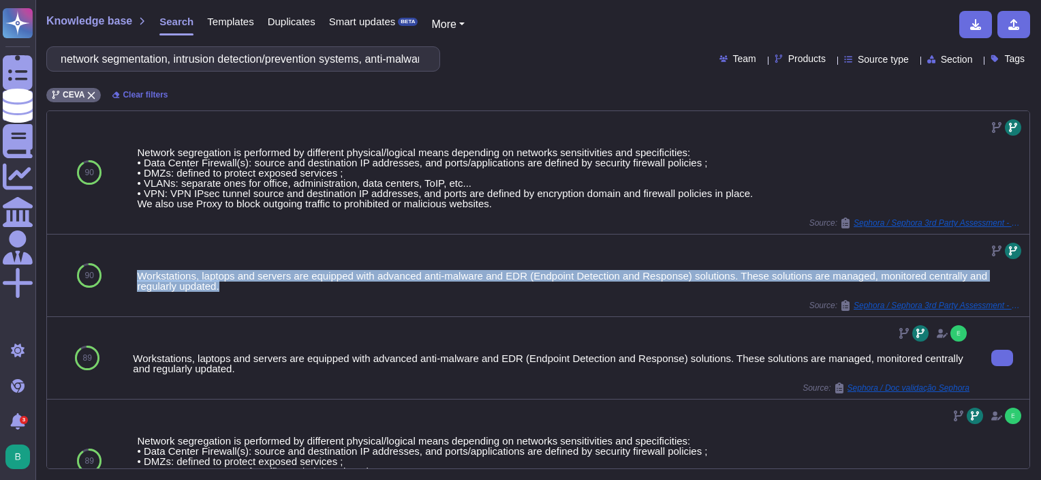
drag, startPoint x: 306, startPoint y: 352, endPoint x: 305, endPoint y: 337, distance: 15.1
click at [306, 353] on div "Workstations, laptops and servers are equipped with advanced anti-malware and E…" at bounding box center [551, 363] width 837 height 20
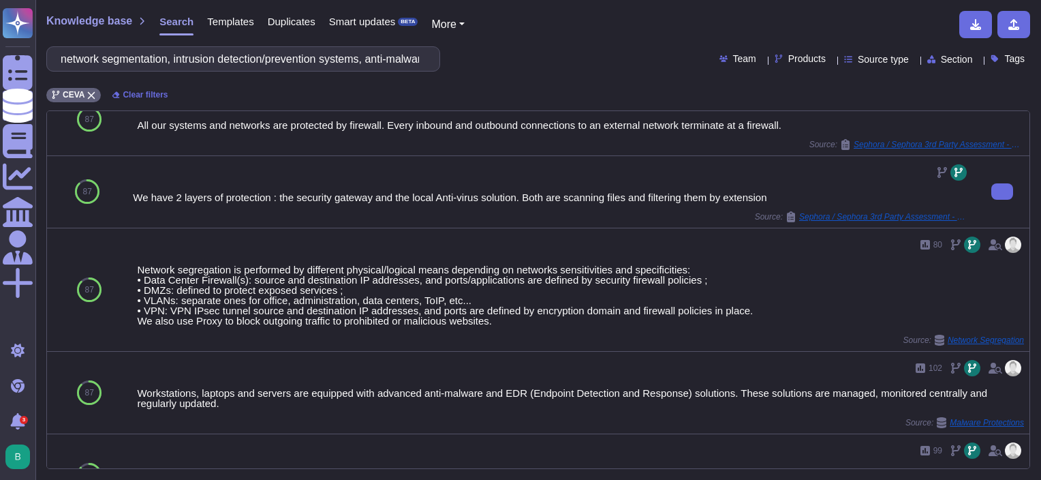
scroll to position [886, 0]
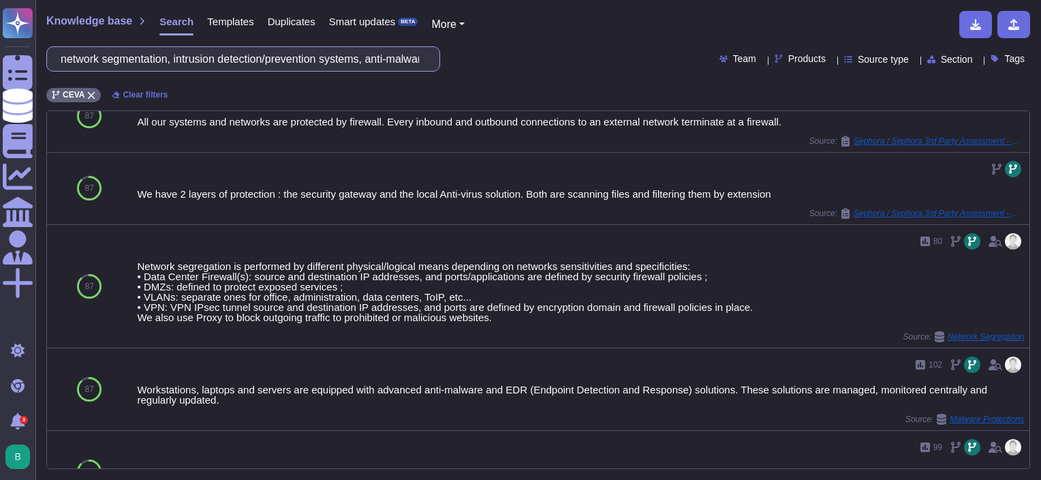
click at [214, 57] on input "network segmentation, intrusion detection/prevention systems, anti-malware solu…" at bounding box center [240, 59] width 372 height 24
click at [214, 59] on input "network segmentation, intrusion detection/prevention systems, anti-malware solu…" at bounding box center [240, 59] width 372 height 24
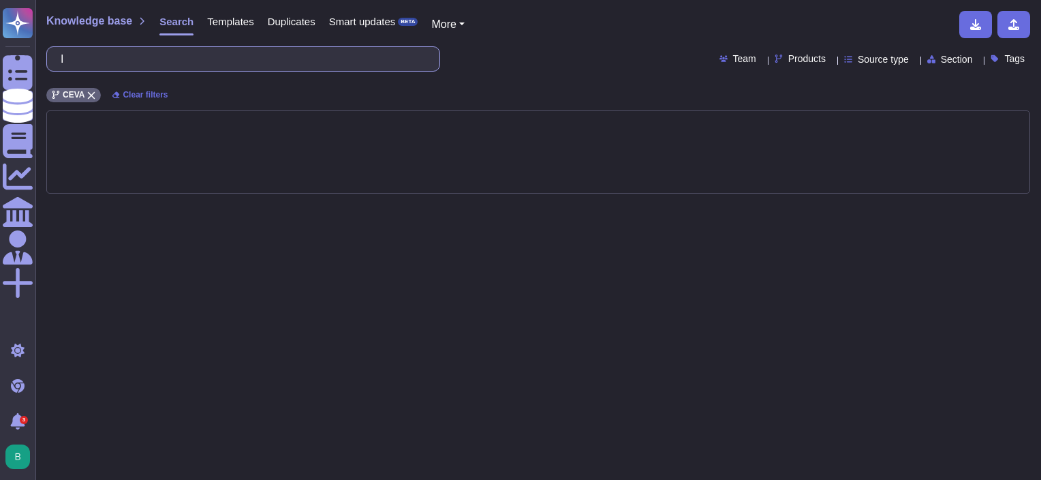
scroll to position [0, 0]
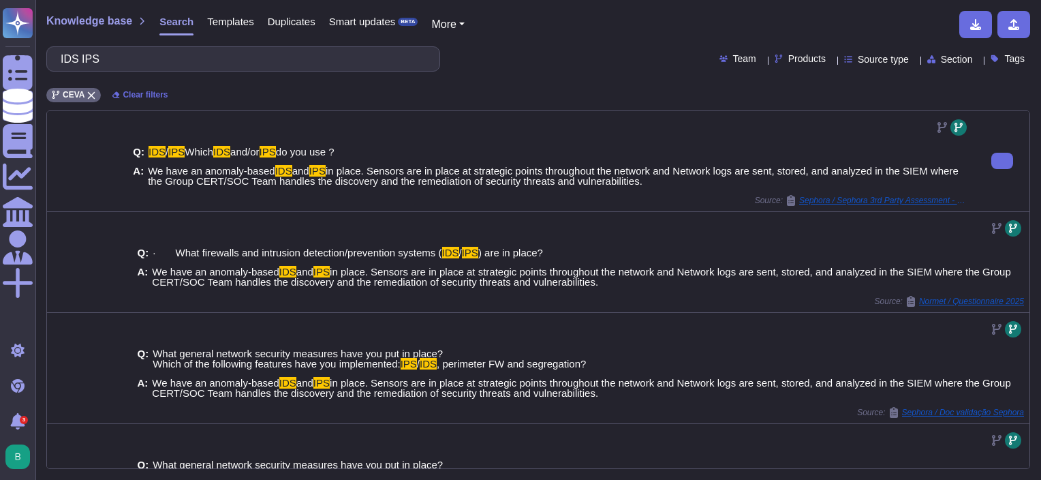
drag, startPoint x: 146, startPoint y: 189, endPoint x: 640, endPoint y: 204, distance: 494.9
click at [640, 186] on span "We have an anomaly-based IDS and IPS in place. Sensors are in place at strategi…" at bounding box center [559, 176] width 822 height 20
copy span "We have an anomaly-based IDS and IPS in place. Sensors are in place at strategi…"
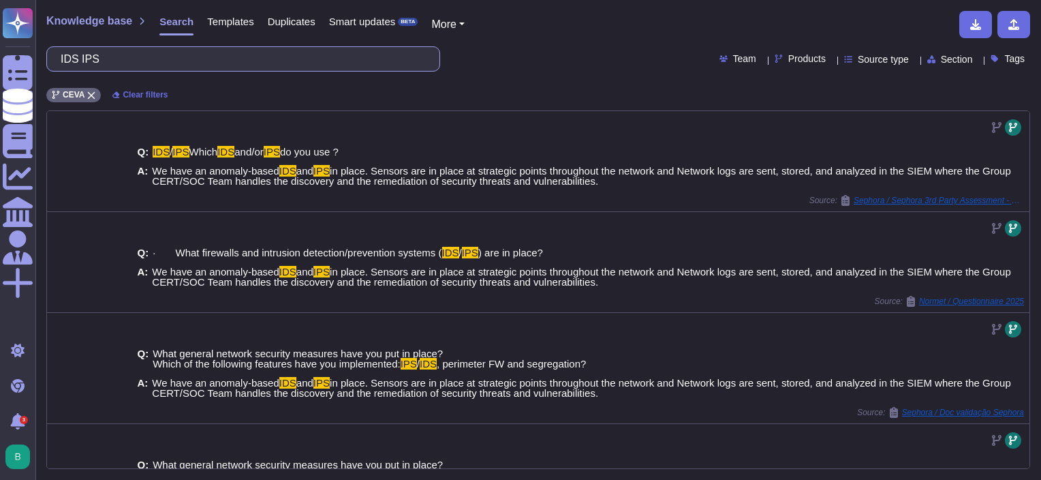
click at [129, 51] on input "IDS IPS" at bounding box center [240, 59] width 372 height 24
paste input "Does your BCP/DRP specifically address cyber security incidents (e.g., ransomwa…"
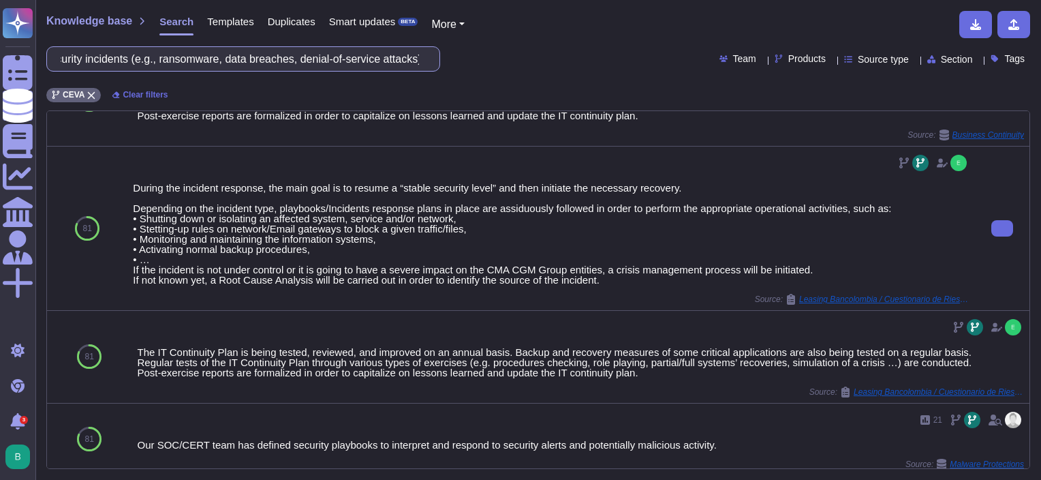
scroll to position [729, 0]
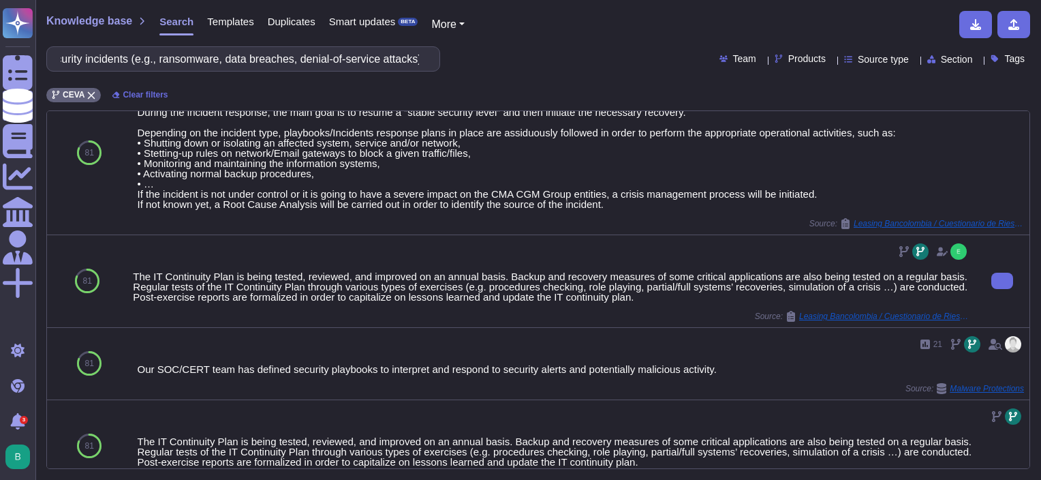
type input "Does your BCP/DRP specifically address cyber security incidents (e.g., ransomwa…"
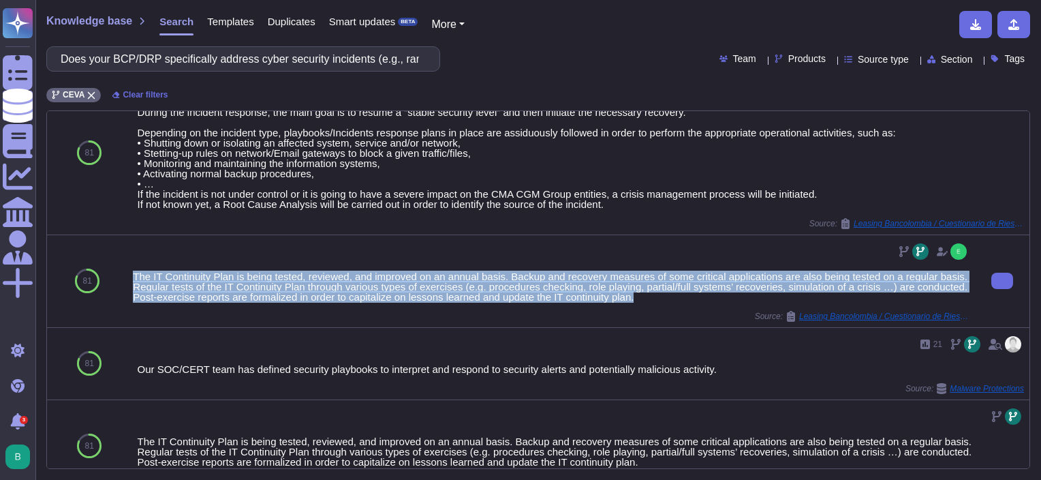
drag, startPoint x: 665, startPoint y: 275, endPoint x: 129, endPoint y: 249, distance: 536.9
click at [129, 249] on div "The IT Continuity Plan is being tested, reviewed, and improved on an annual bas…" at bounding box center [551, 281] width 848 height 92
copy div "The IT Continuity Plan is being tested, reviewed, and improved on an annual bas…"
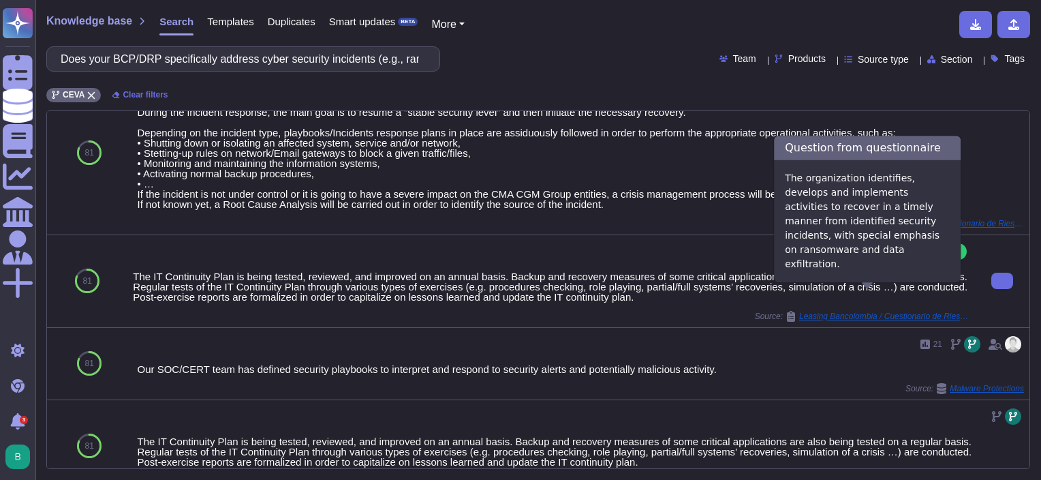
click at [869, 312] on span "Leasing Bancolombia / Cuestionario de Riesgos (1)" at bounding box center [884, 316] width 170 height 8
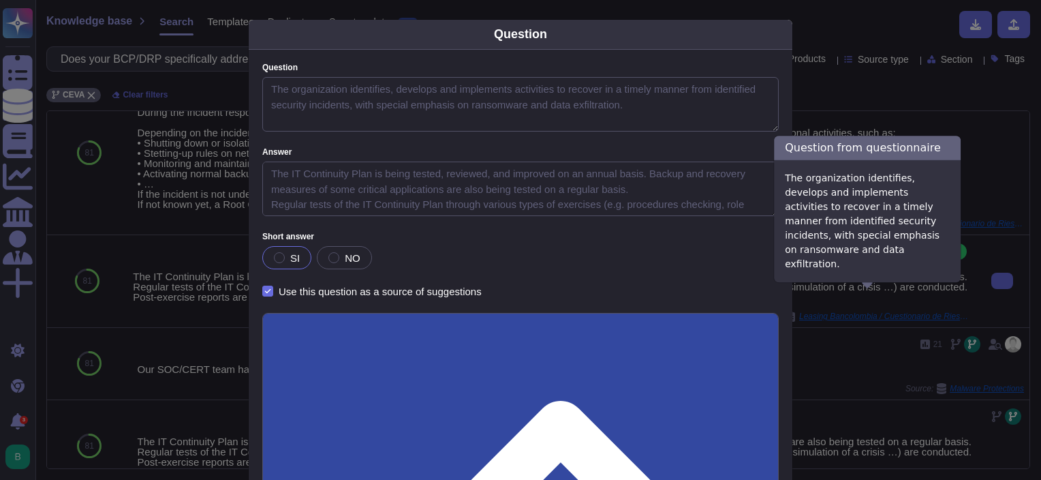
type textarea "The organization identifies, develops and implements activities to recover in a…"
type textarea "The IT Continuity Plan is being tested, reviewed, and improved on an annual bas…"
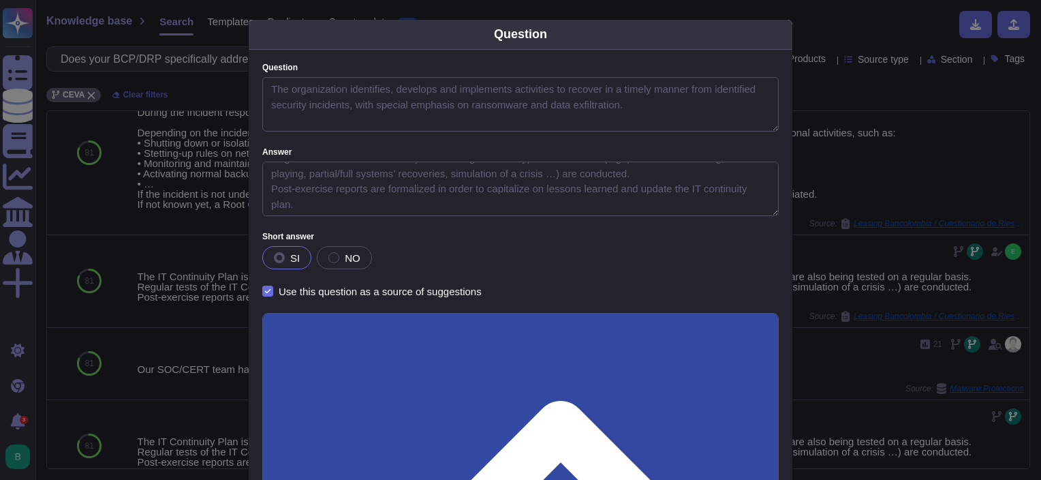
click at [858, 108] on div "Question Question The organization identifies, develops and implements activiti…" at bounding box center [520, 240] width 1041 height 480
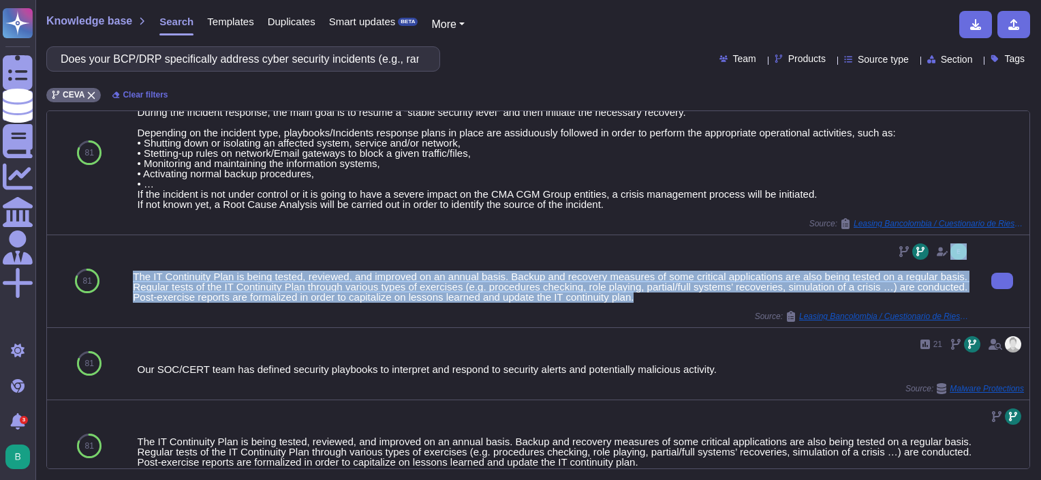
drag, startPoint x: 654, startPoint y: 277, endPoint x: 144, endPoint y: 243, distance: 510.7
click at [144, 243] on div "The IT Continuity Plan is being tested, reviewed, and improved on an annual bas…" at bounding box center [551, 281] width 837 height 81
copy div "The IT Continuity Plan is being tested, reviewed, and improved on an annual bas…"
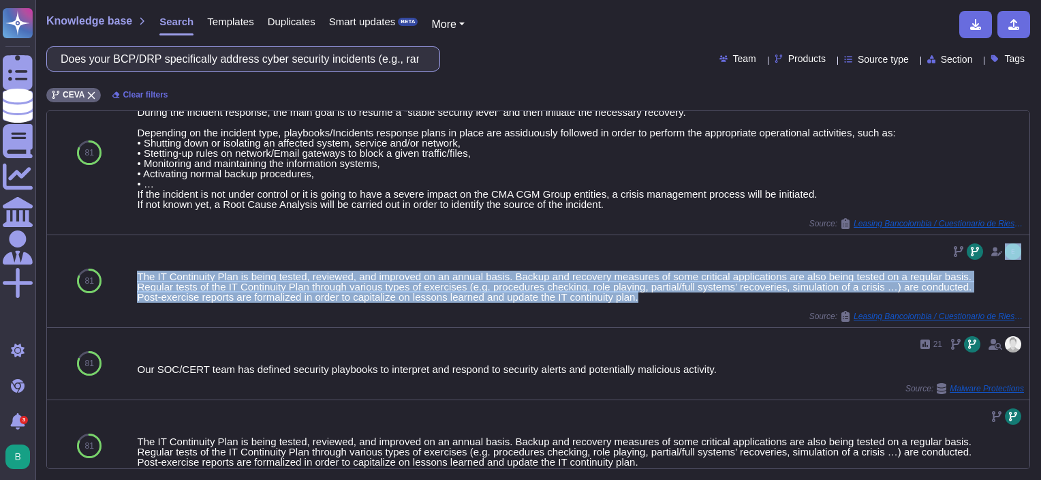
click at [205, 61] on input "Does your BCP/DRP specifically address cyber security incidents (e.g., ransomwa…" at bounding box center [240, 59] width 372 height 24
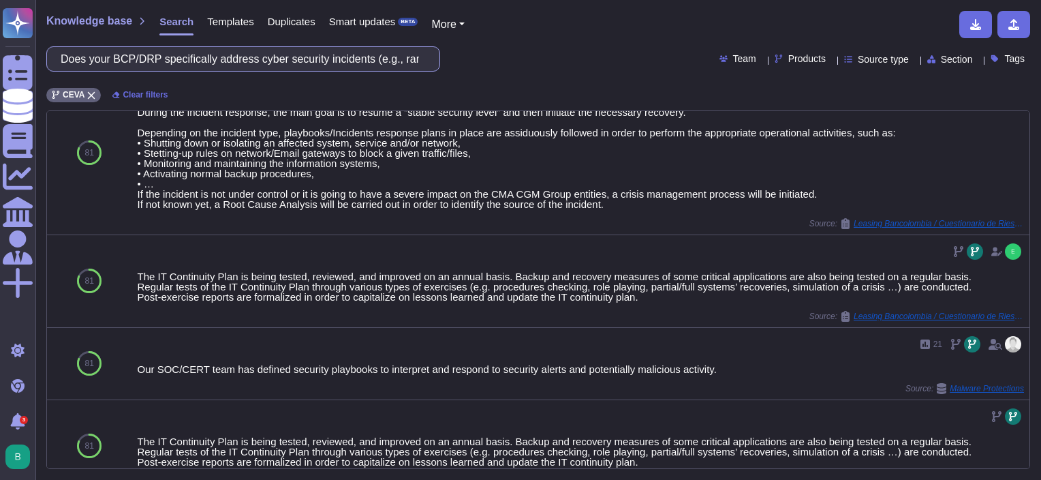
click at [203, 63] on input "Does your BCP/DRP specifically address cyber security incidents (e.g., ransomwa…" at bounding box center [240, 59] width 372 height 24
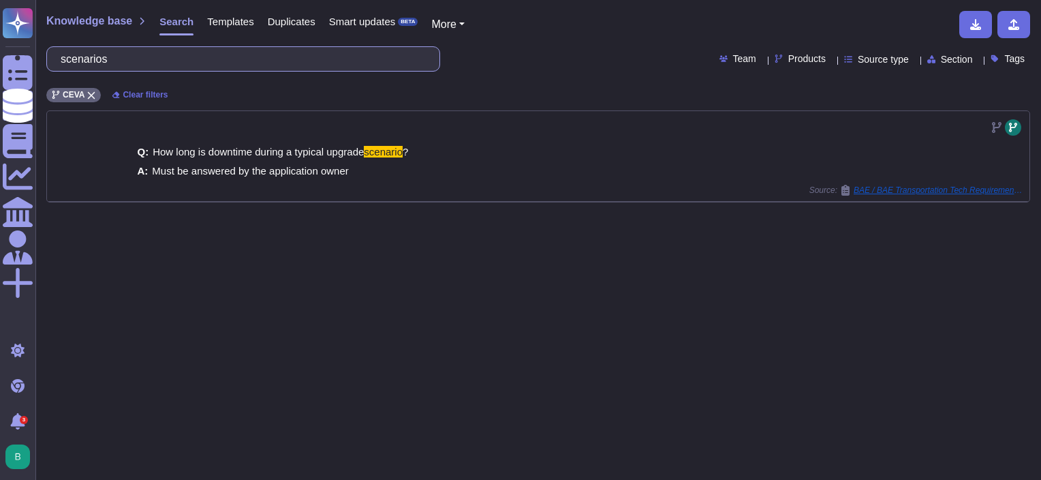
drag, startPoint x: 149, startPoint y: 65, endPoint x: 55, endPoint y: 80, distance: 95.8
click at [52, 72] on div "Knowledge base Search Templates Duplicates Smart updates BETA More scenarios Te…" at bounding box center [538, 240] width 1006 height 480
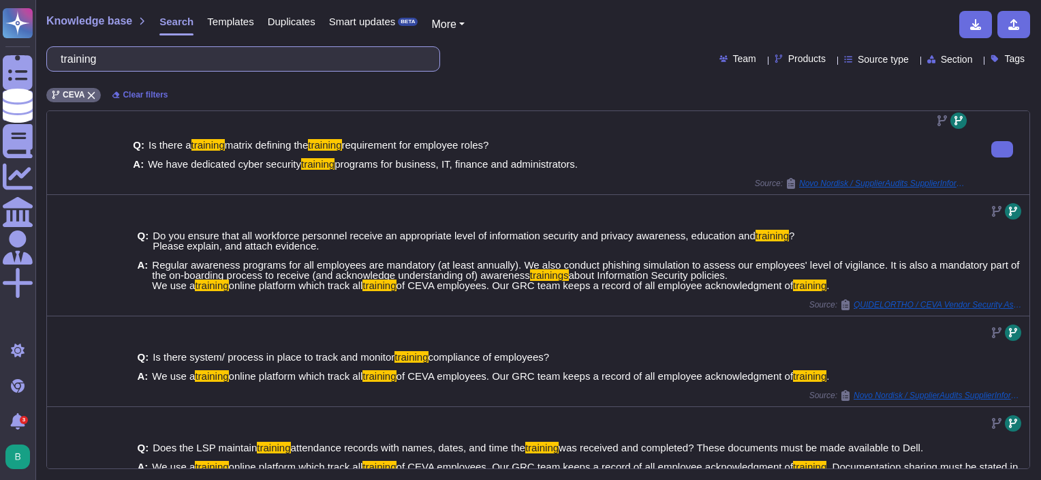
scroll to position [204, 0]
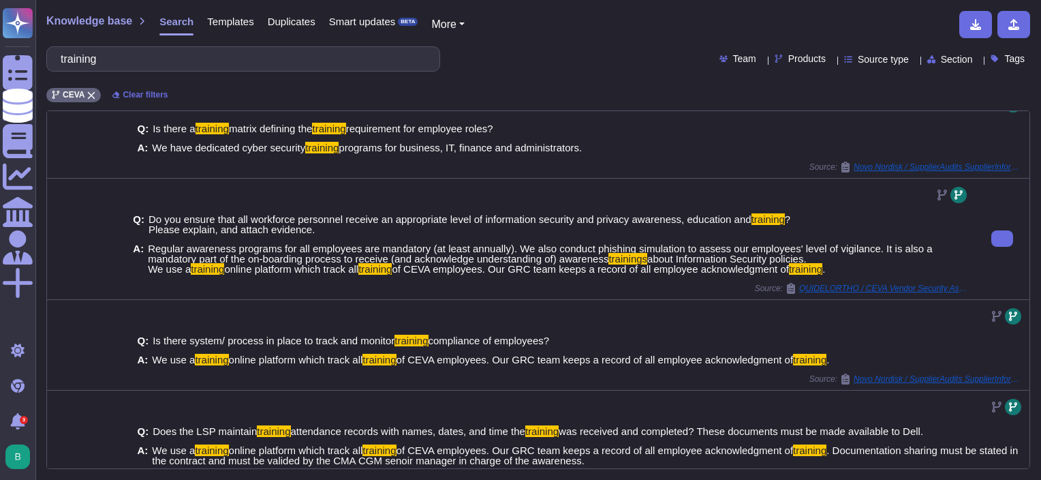
click at [149, 247] on div "A: Regular awareness programs for all employees are mandatory (at least annuall…" at bounding box center [551, 258] width 837 height 31
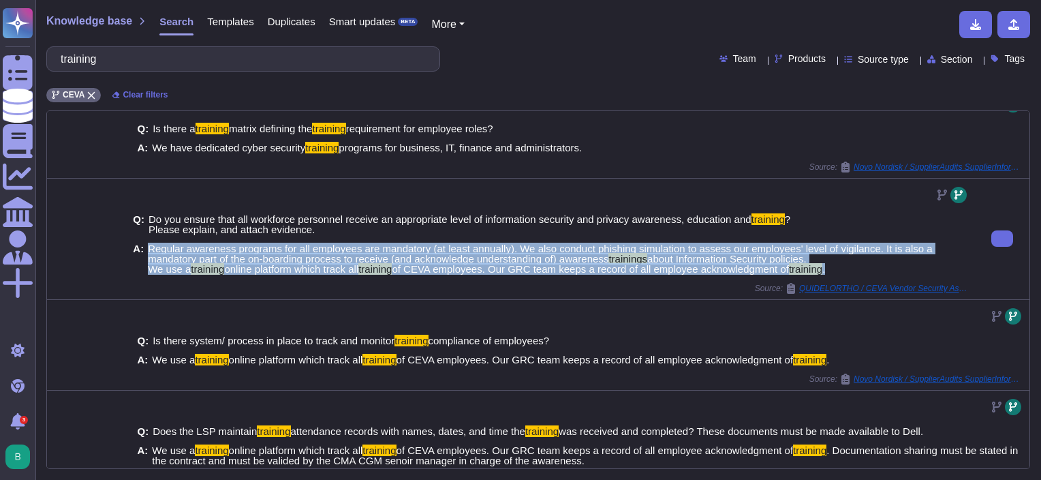
drag, startPoint x: 149, startPoint y: 246, endPoint x: 843, endPoint y: 270, distance: 694.7
click at [843, 270] on span "Regular awareness programs for all employees are mandatory (at least annually).…" at bounding box center [559, 258] width 822 height 31
copy span "Regular awareness programs for all employees are mandatory (at least annually).…"
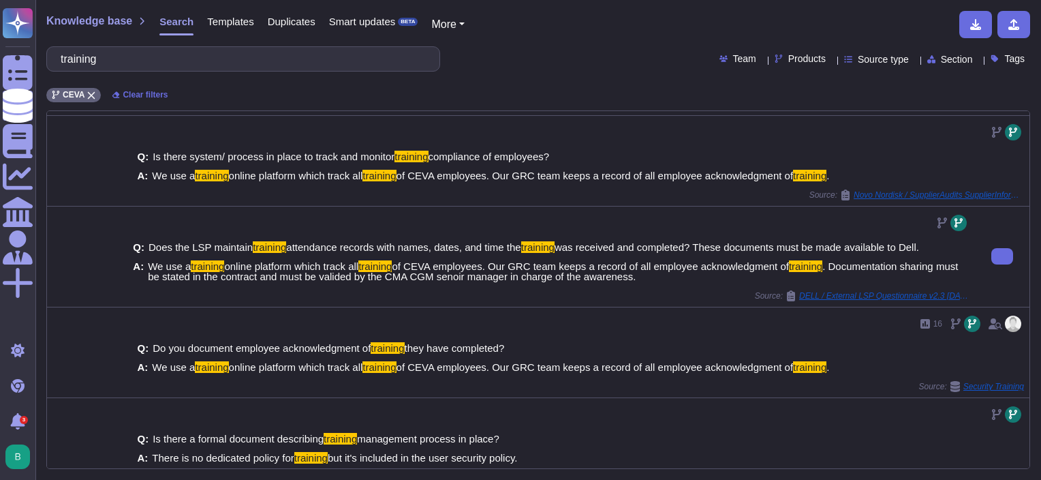
scroll to position [407, 0]
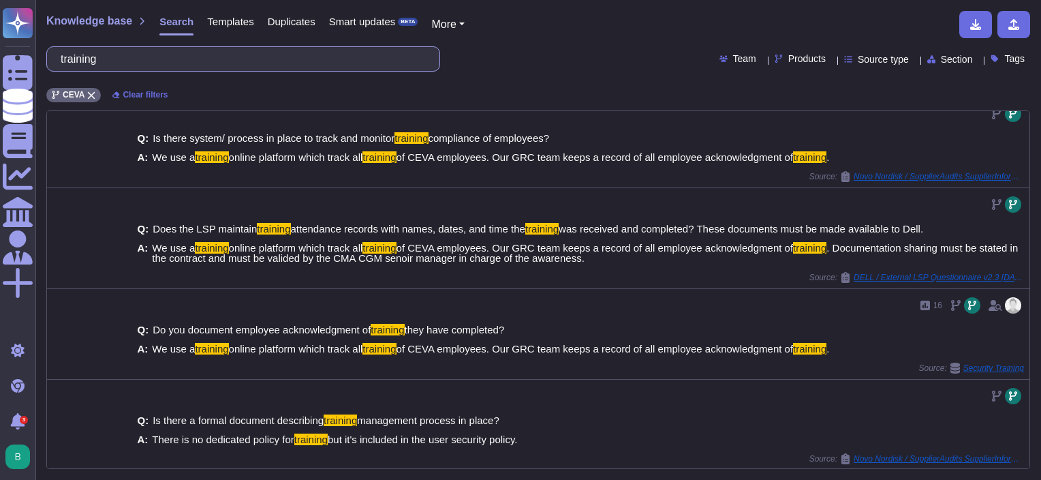
drag, startPoint x: 234, startPoint y: 49, endPoint x: 234, endPoint y: 60, distance: 10.9
click at [234, 52] on input "training" at bounding box center [240, 59] width 372 height 24
click at [234, 61] on input "training" at bounding box center [240, 59] width 372 height 24
click at [235, 61] on input "training" at bounding box center [240, 59] width 372 height 24
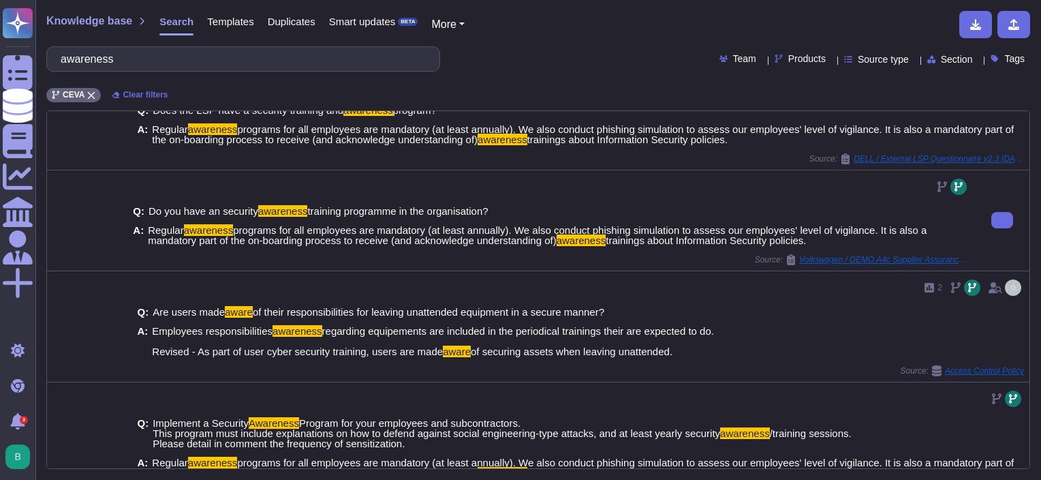
scroll to position [478, 0]
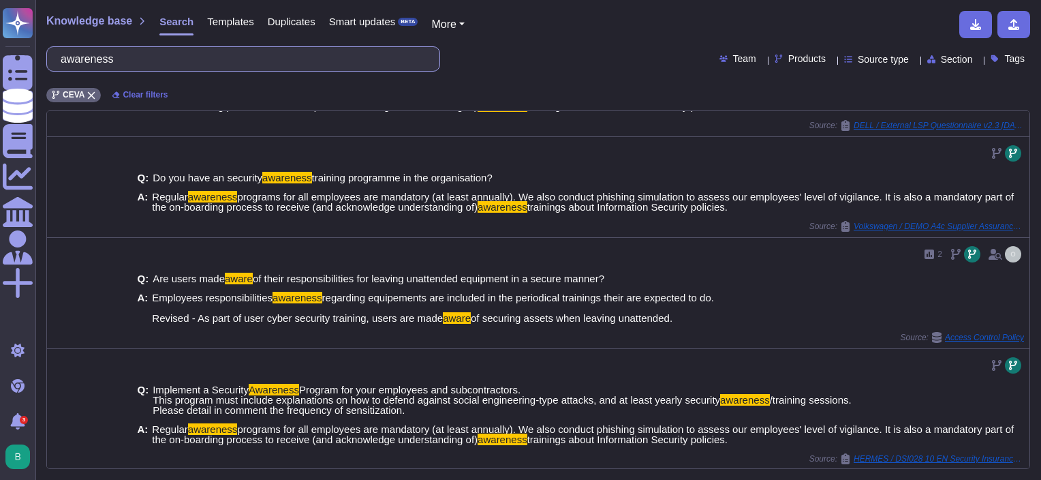
click at [144, 52] on input "awareness" at bounding box center [240, 59] width 372 height 24
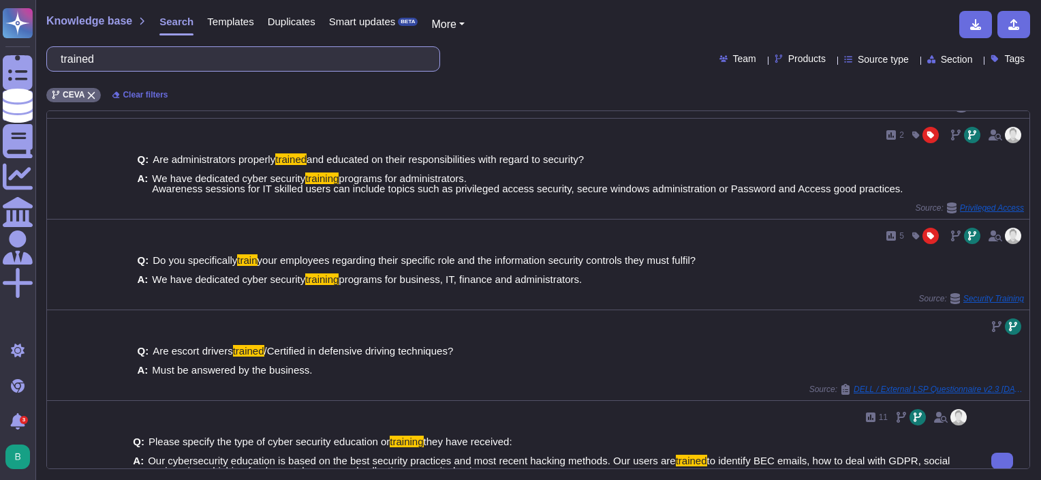
scroll to position [409, 0]
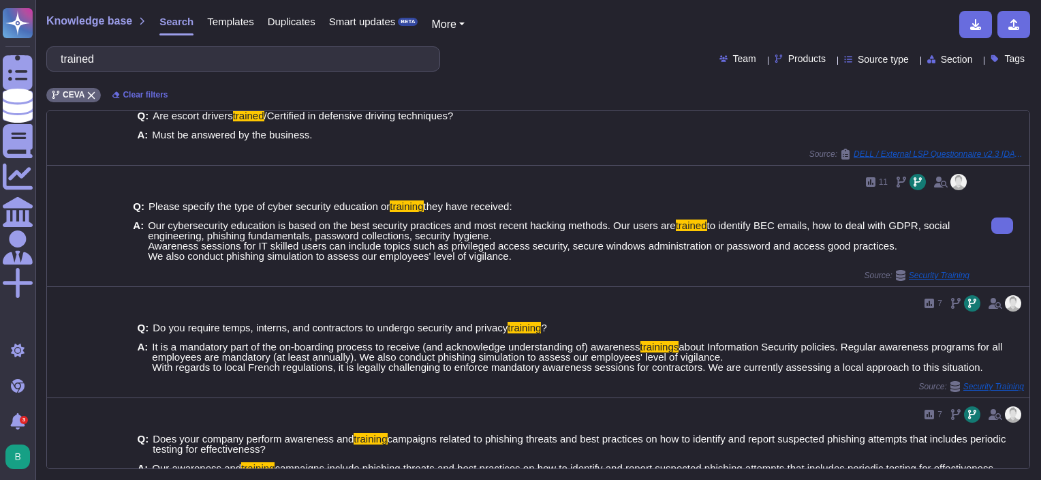
drag, startPoint x: 508, startPoint y: 256, endPoint x: 142, endPoint y: 226, distance: 367.1
click at [142, 226] on div "A: Our cybersecurity education is based on the best security practices and most…" at bounding box center [551, 240] width 837 height 41
copy div "Our cybersecurity education is based on the best security practices and most re…"
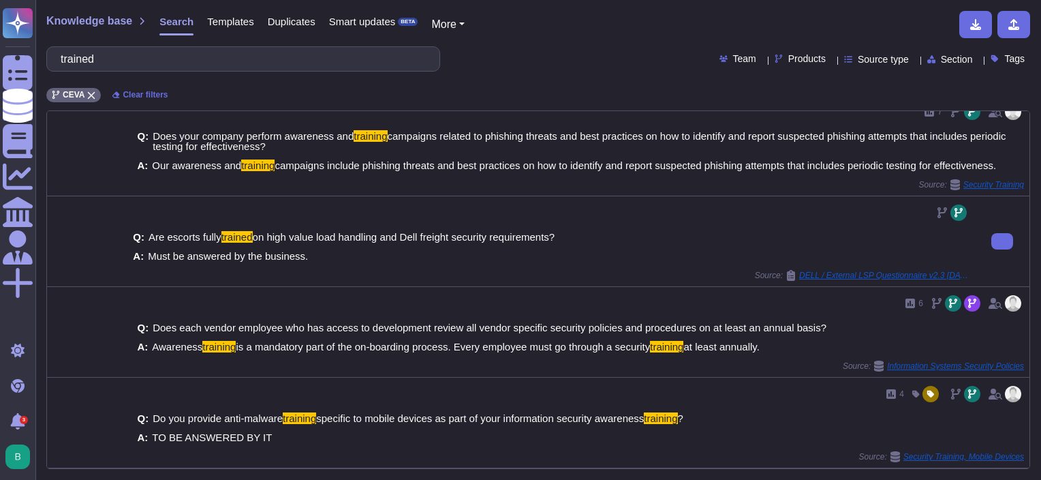
scroll to position [709, 0]
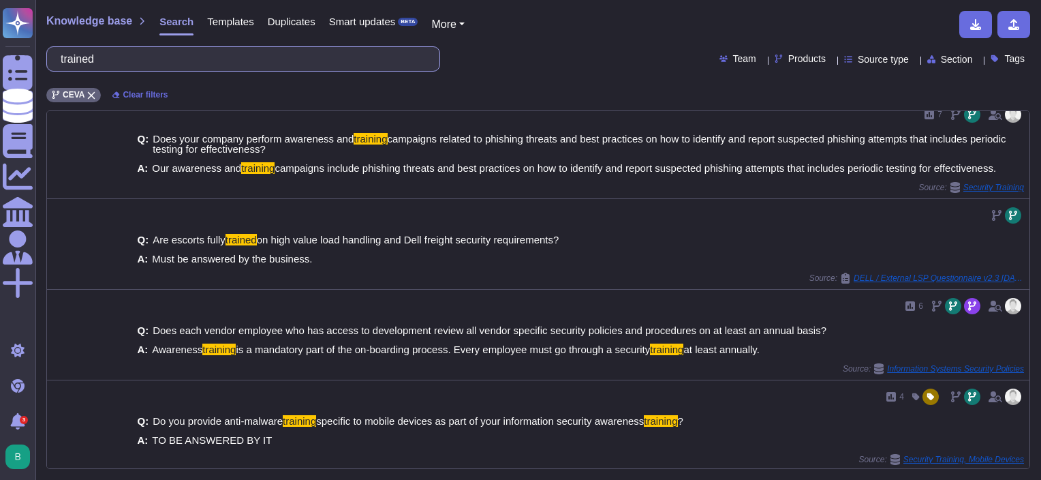
click at [170, 63] on input "trained" at bounding box center [240, 59] width 372 height 24
paste input "Do you have an incident response team or designated personnel responsible for m…"
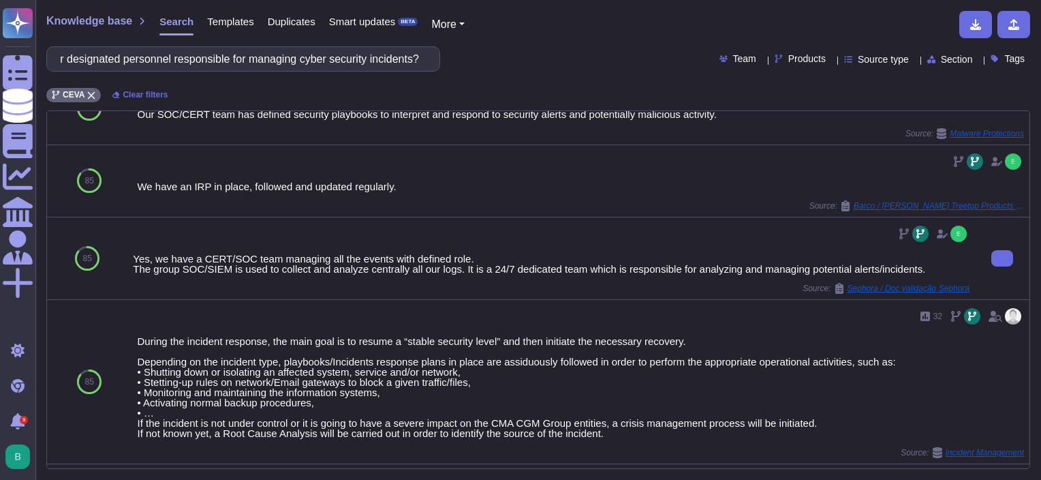
scroll to position [0, 0]
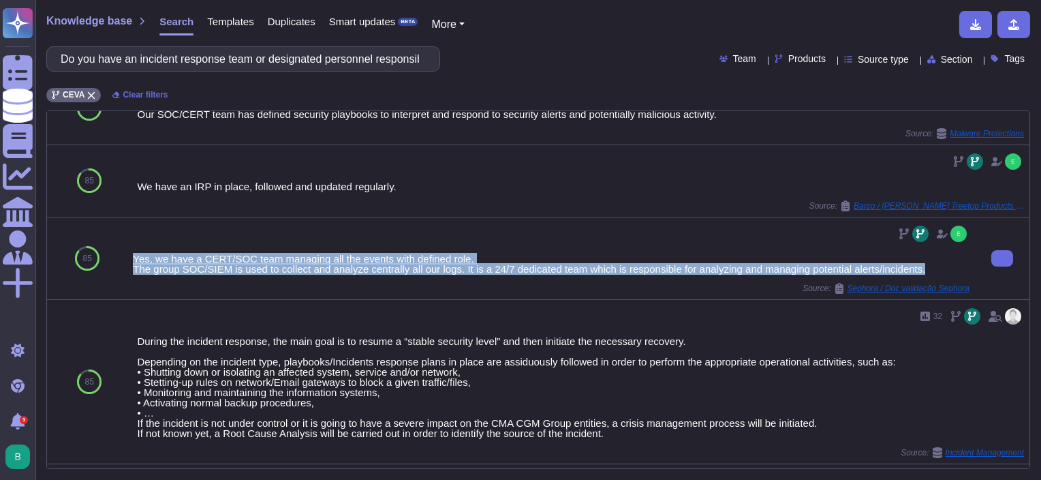
drag, startPoint x: 134, startPoint y: 253, endPoint x: 927, endPoint y: 267, distance: 793.2
click at [927, 267] on div "Yes, we have a CERT/SOC team managing all the events with defined role. The gro…" at bounding box center [551, 263] width 837 height 20
click at [326, 61] on input "Do you have an incident response team or designated personnel responsible for m…" at bounding box center [240, 59] width 372 height 24
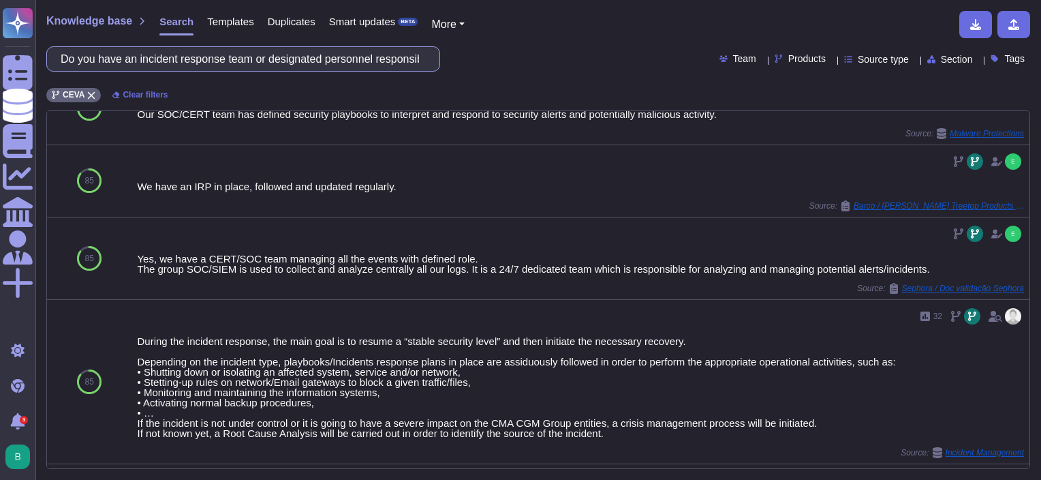
paste input "In the event of a cyber incident that disrupts your primary systems, do you hav…"
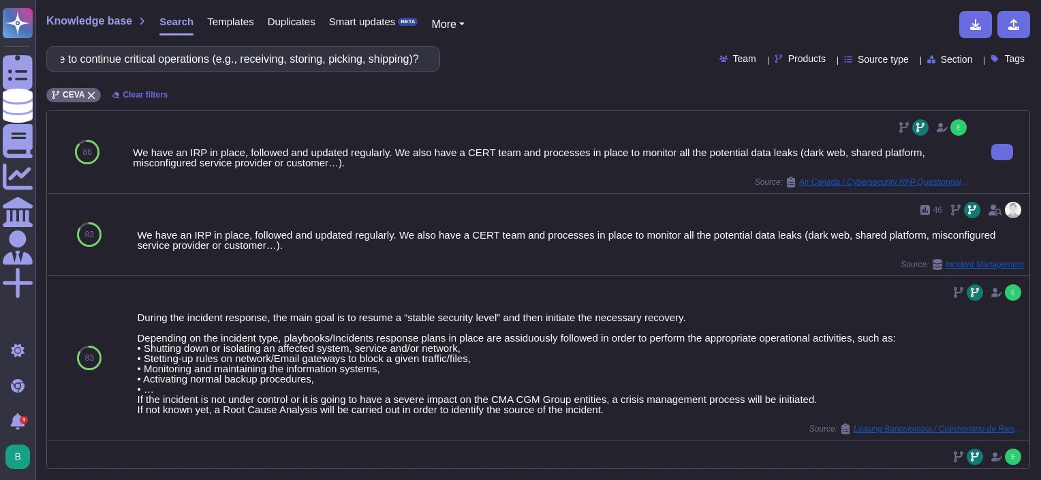
type input "In the event of a cyber incident that disrupts your primary systems, do you hav…"
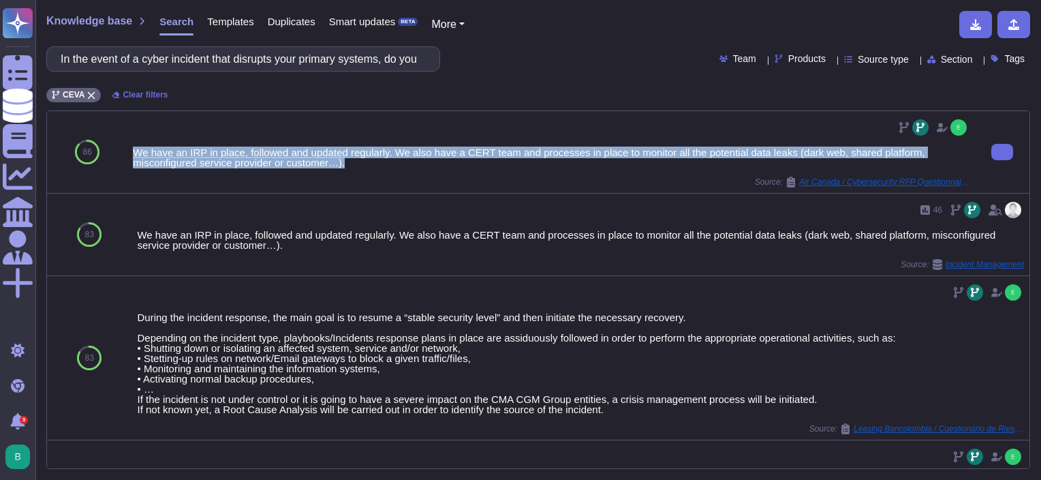
drag, startPoint x: 135, startPoint y: 149, endPoint x: 465, endPoint y: 170, distance: 331.1
click at [465, 170] on div "We have an IRP in place, followed and updated regularly. We also have a CERT te…" at bounding box center [551, 152] width 837 height 71
drag, startPoint x: 465, startPoint y: 170, endPoint x: 366, endPoint y: 183, distance: 100.3
click at [361, 181] on div "Source: Air Canada / Cybersecurity RFP Questionnaires" at bounding box center [551, 181] width 837 height 11
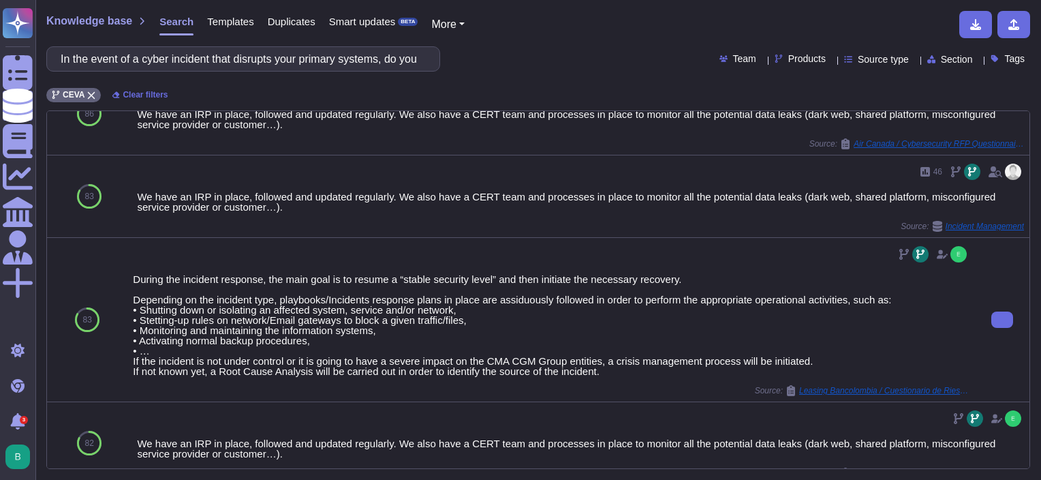
scroll to position [68, 0]
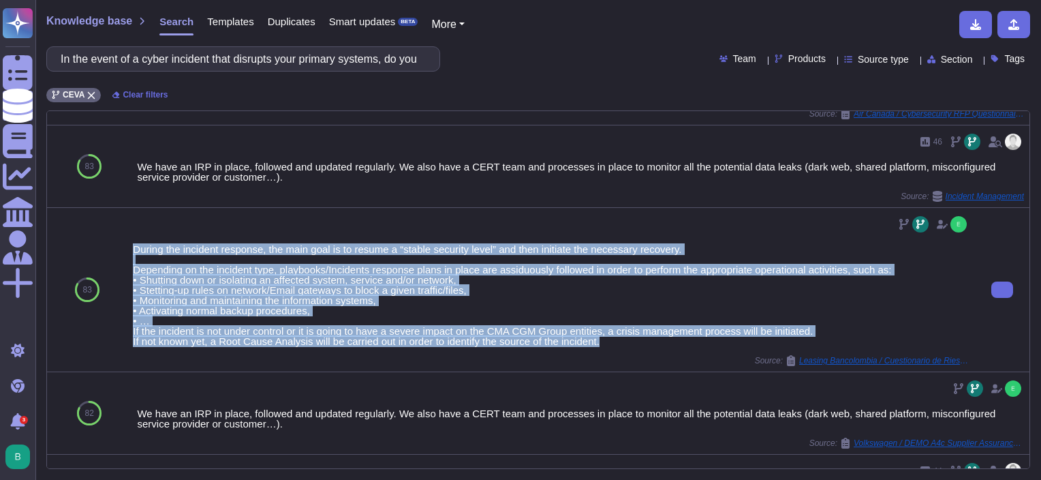
drag, startPoint x: 132, startPoint y: 243, endPoint x: 621, endPoint y: 341, distance: 498.1
click at [621, 341] on div "During the incident response, the main goal is to resume a “stable security lev…" at bounding box center [551, 295] width 837 height 102
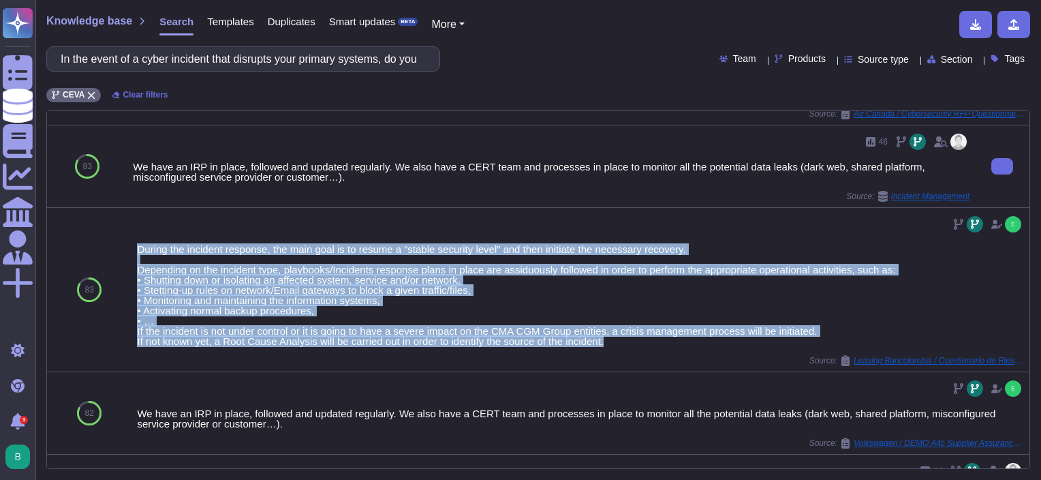
click at [191, 136] on div "46" at bounding box center [551, 142] width 837 height 22
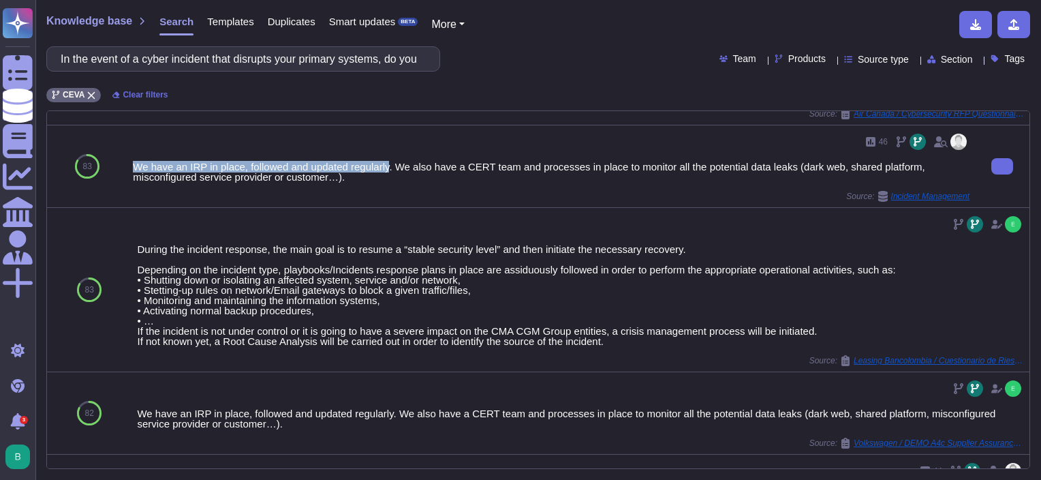
drag, startPoint x: 131, startPoint y: 164, endPoint x: 384, endPoint y: 166, distance: 252.8
click at [385, 166] on div "46 We have an IRP in place, followed and updated regularly. We also have a CERT…" at bounding box center [551, 166] width 848 height 82
